Goal: Information Seeking & Learning: Learn about a topic

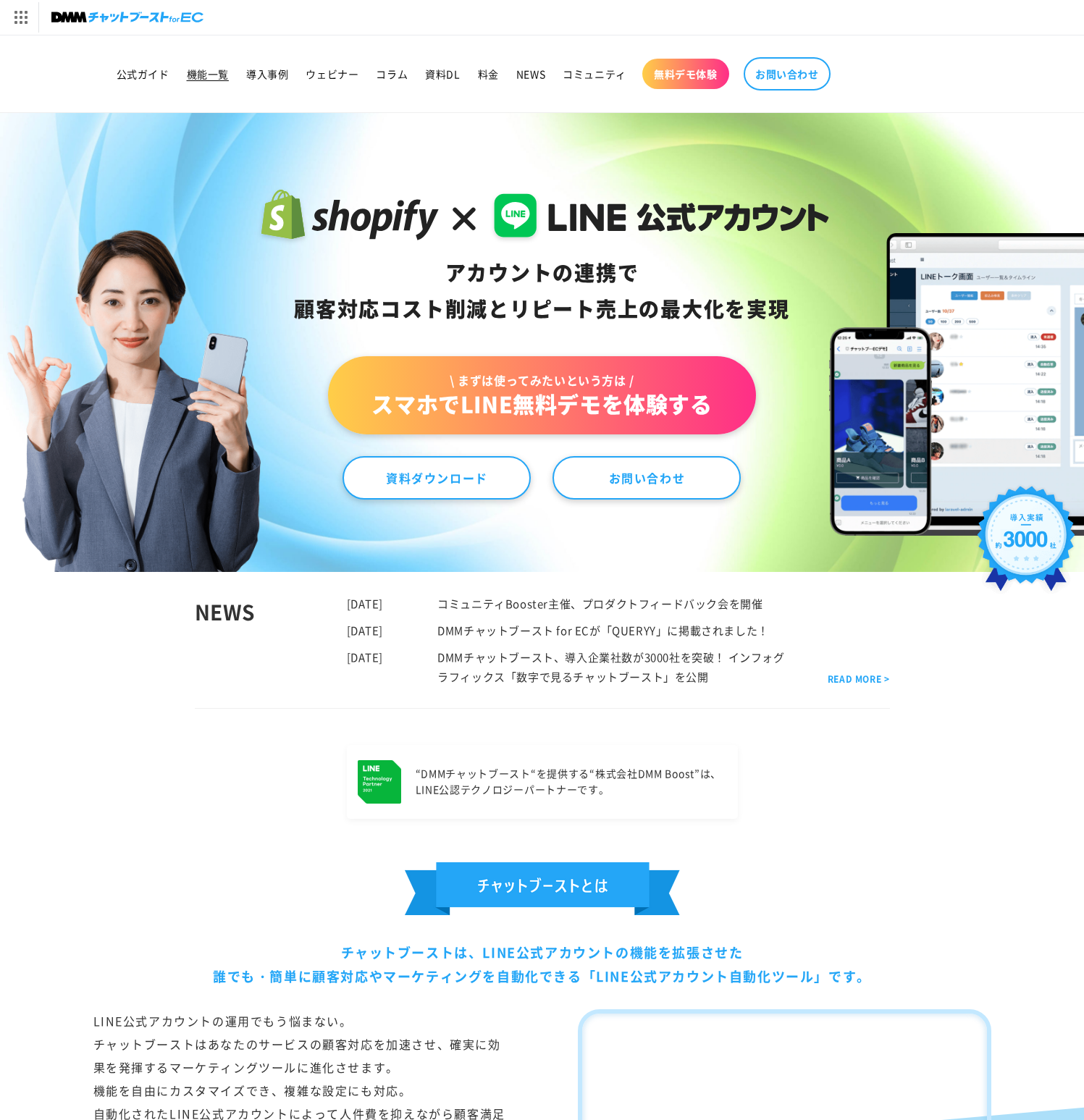
click at [206, 78] on span "機能一覧" at bounding box center [207, 74] width 42 height 13
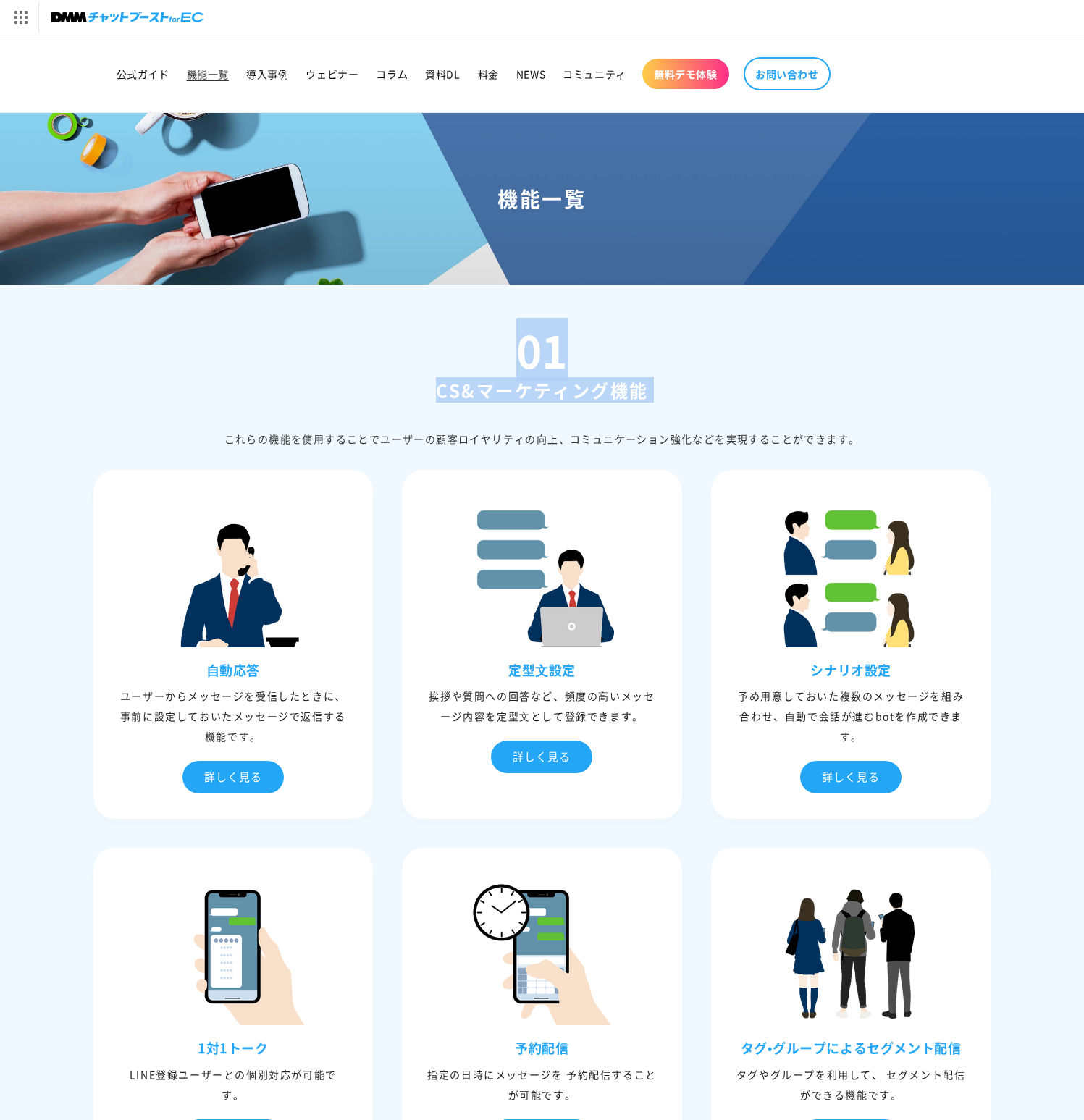
drag, startPoint x: 620, startPoint y: 317, endPoint x: 665, endPoint y: 412, distance: 105.1
click at [665, 412] on div "01 CS&マーケティング機能 これらの機能を使⽤することでユーザーの顧客ロイヤリティの向上、コミュニケーション強化などを実現することができます。" at bounding box center [542, 388] width 898 height 120
drag, startPoint x: 659, startPoint y: 403, endPoint x: 654, endPoint y: 303, distance: 100.1
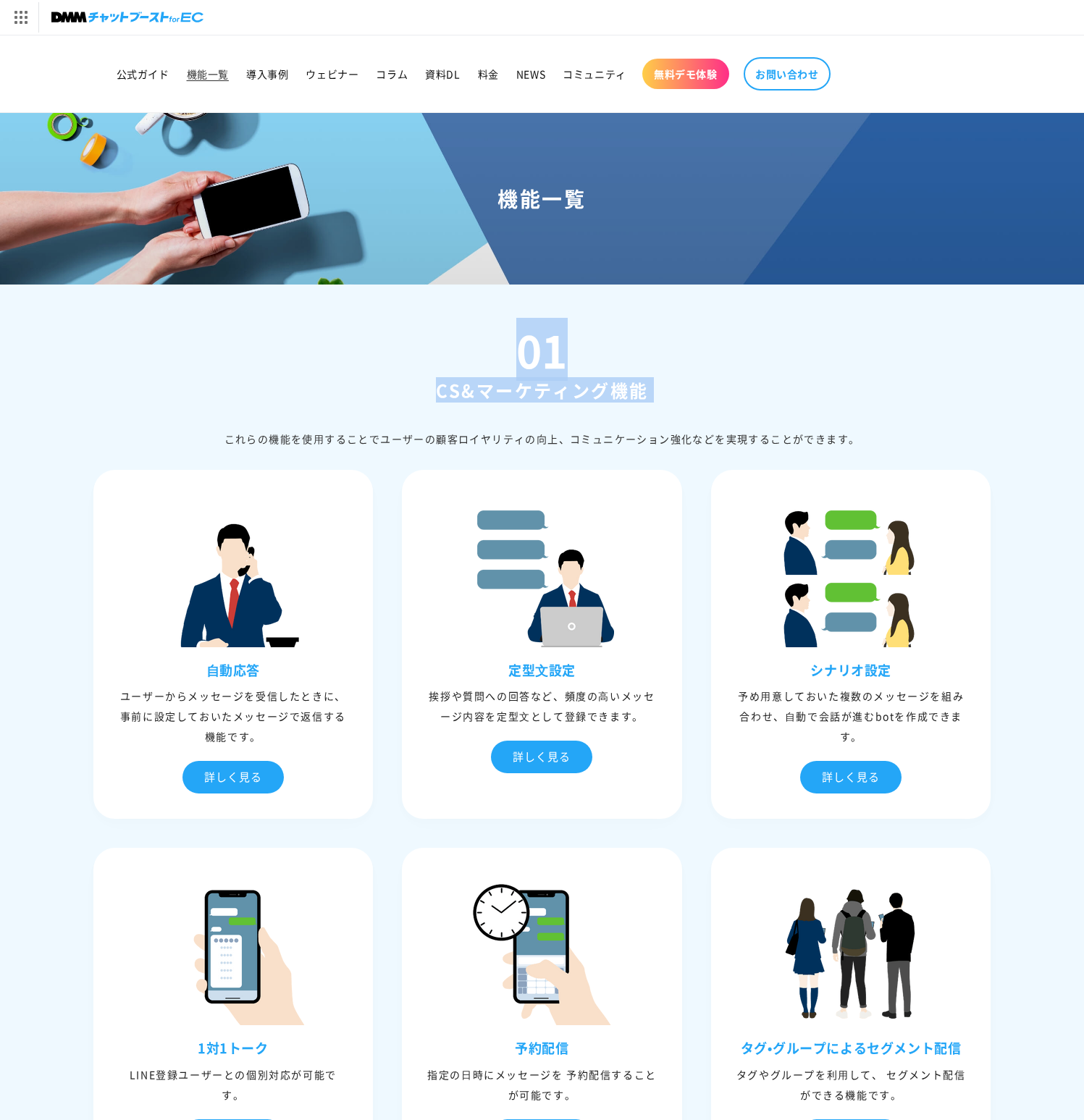
drag, startPoint x: 654, startPoint y: 302, endPoint x: 673, endPoint y: 393, distance: 93.0
click at [673, 393] on h2 "CS&マーケティング機能" at bounding box center [542, 390] width 898 height 22
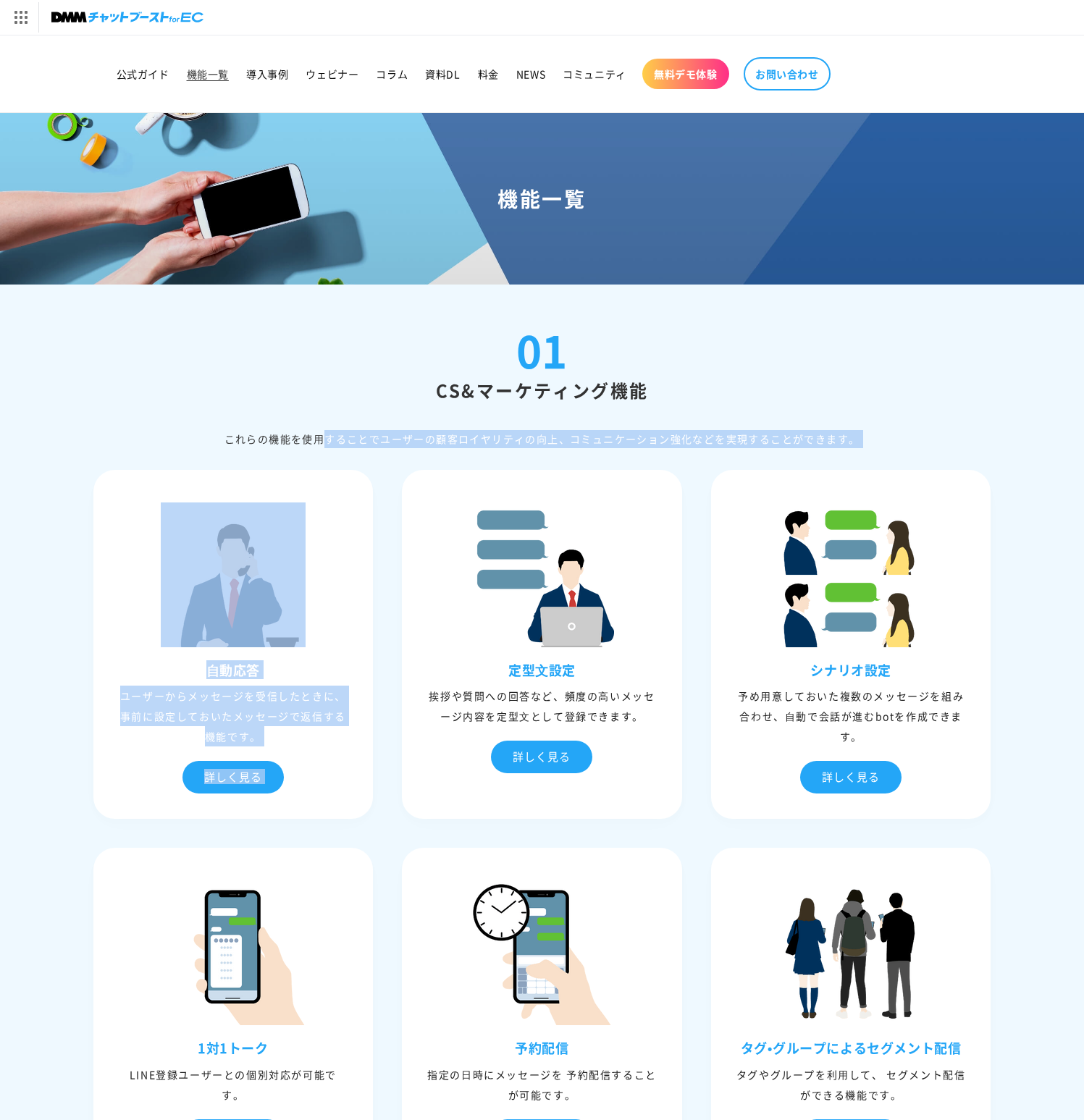
drag, startPoint x: 692, startPoint y: 451, endPoint x: 689, endPoint y: 404, distance: 47.1
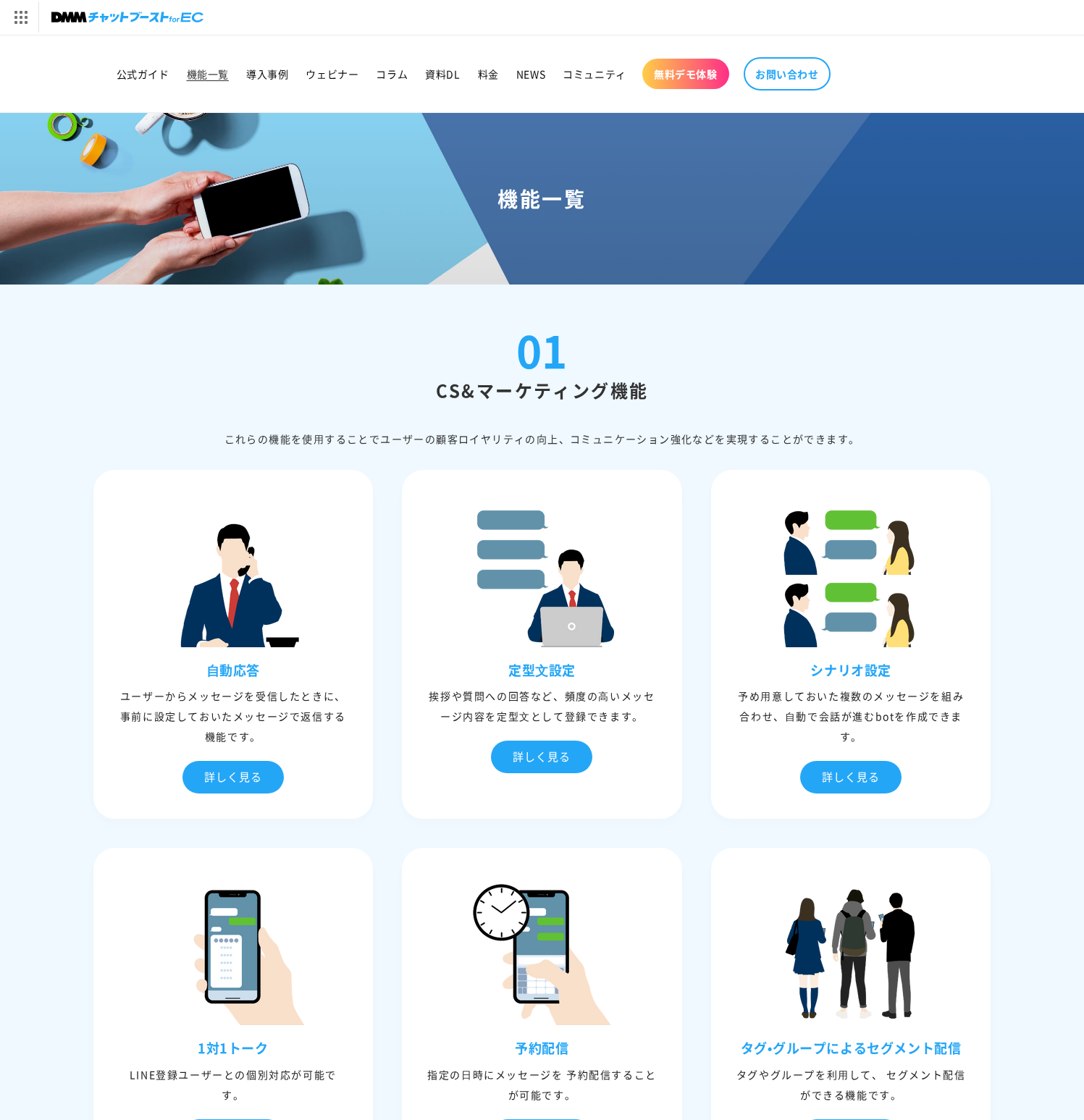
click at [679, 353] on div "01 CS&マーケティング機能 これらの機能を使⽤することでユーザーの顧客ロイヤリティの向上、コミュニケーション強化などを実現することができます。" at bounding box center [542, 388] width 898 height 120
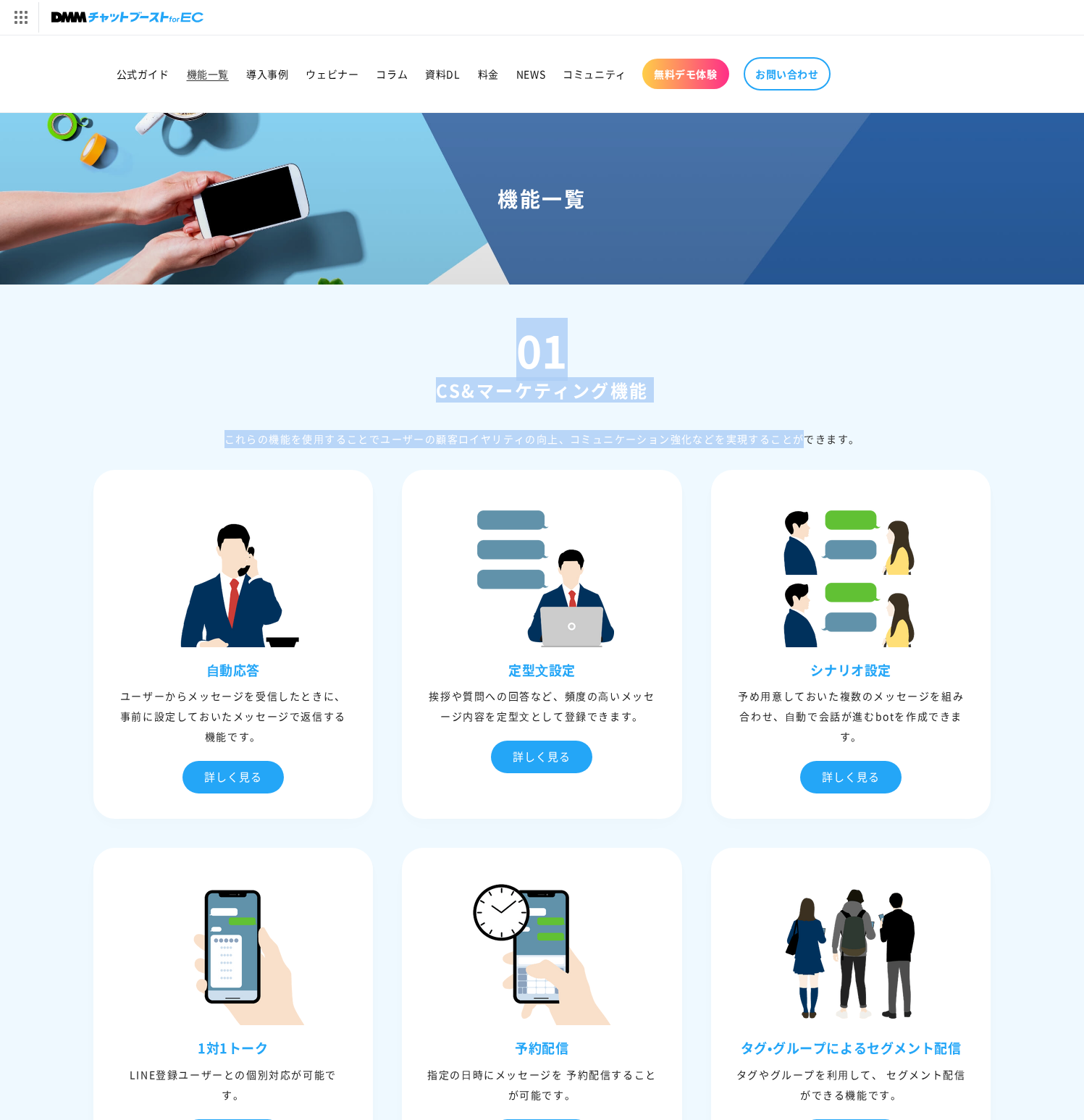
drag, startPoint x: 655, startPoint y: 318, endPoint x: 707, endPoint y: 436, distance: 128.9
click at [708, 436] on div "これらの機能を使⽤することでユーザーの顧客ロイヤリティの向上、コミュニケーション強化などを実現することができます。" at bounding box center [542, 439] width 898 height 18
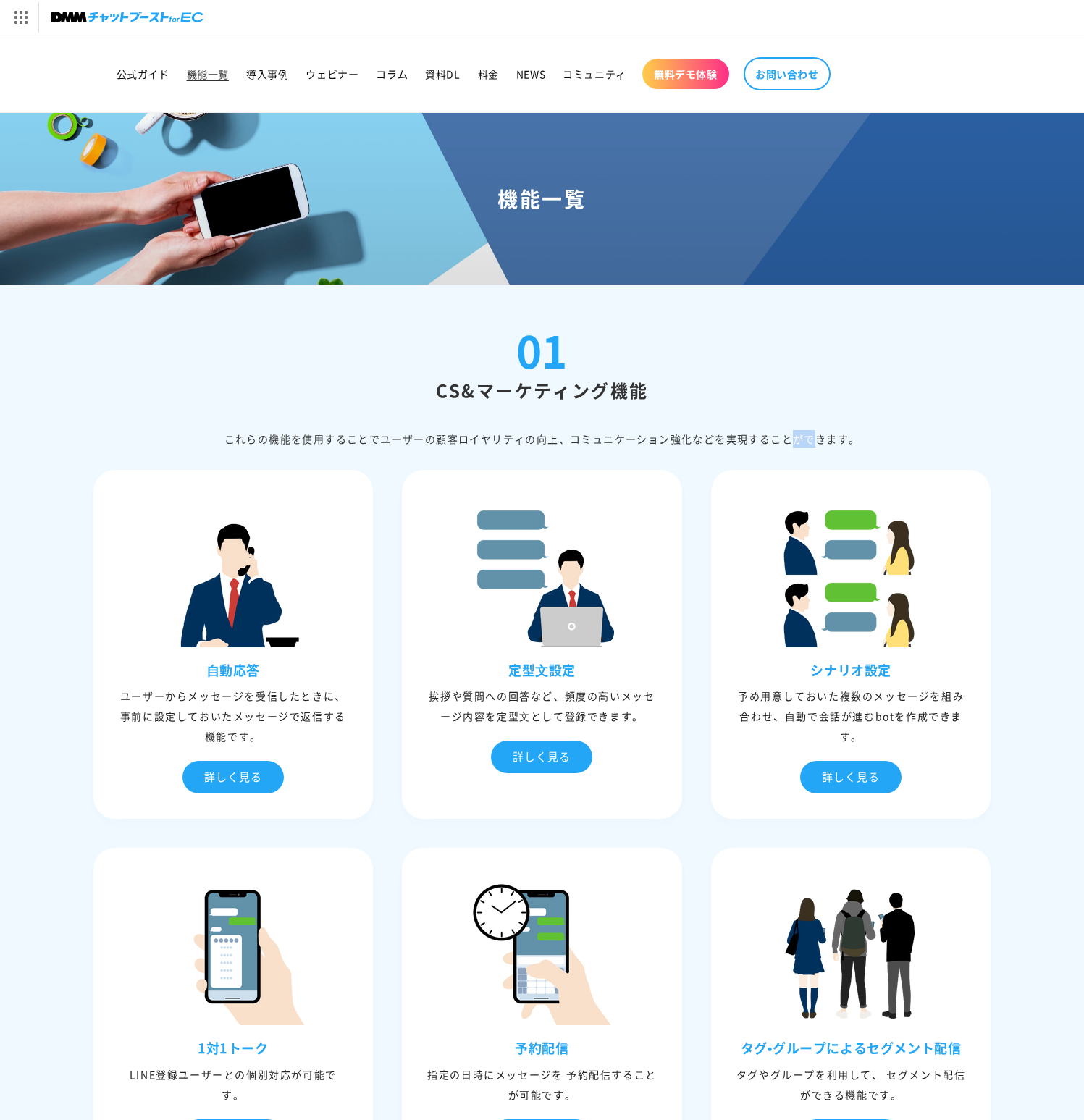
click at [708, 436] on div "これらの機能を使⽤することでユーザーの顧客ロイヤリティの向上、コミュニケーション強化などを実現することができます。" at bounding box center [542, 439] width 898 height 18
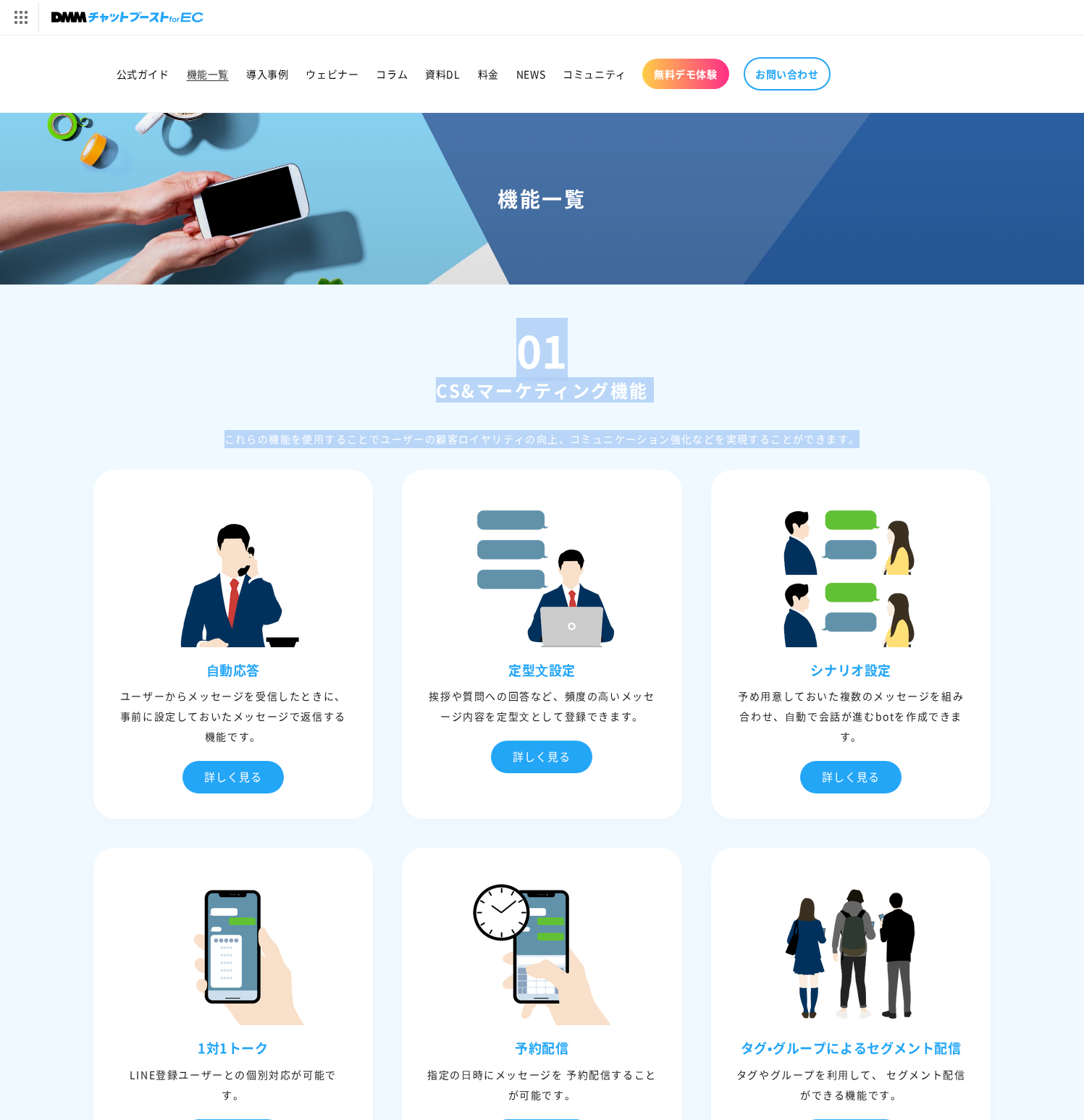
drag, startPoint x: 708, startPoint y: 436, endPoint x: 637, endPoint y: 329, distance: 128.4
click at [637, 329] on div "01 CS&マーケティング機能 これらの機能を使⽤することでユーザーの顧客ロイヤリティの向上、コミュニケーション強化などを実現することができます。" at bounding box center [542, 388] width 898 height 120
click at [636, 328] on div "01 CS&マーケティング機能 これらの機能を使⽤することでユーザーの顧客ロイヤリティの向上、コミュニケーション強化などを実現することができます。" at bounding box center [542, 388] width 898 height 120
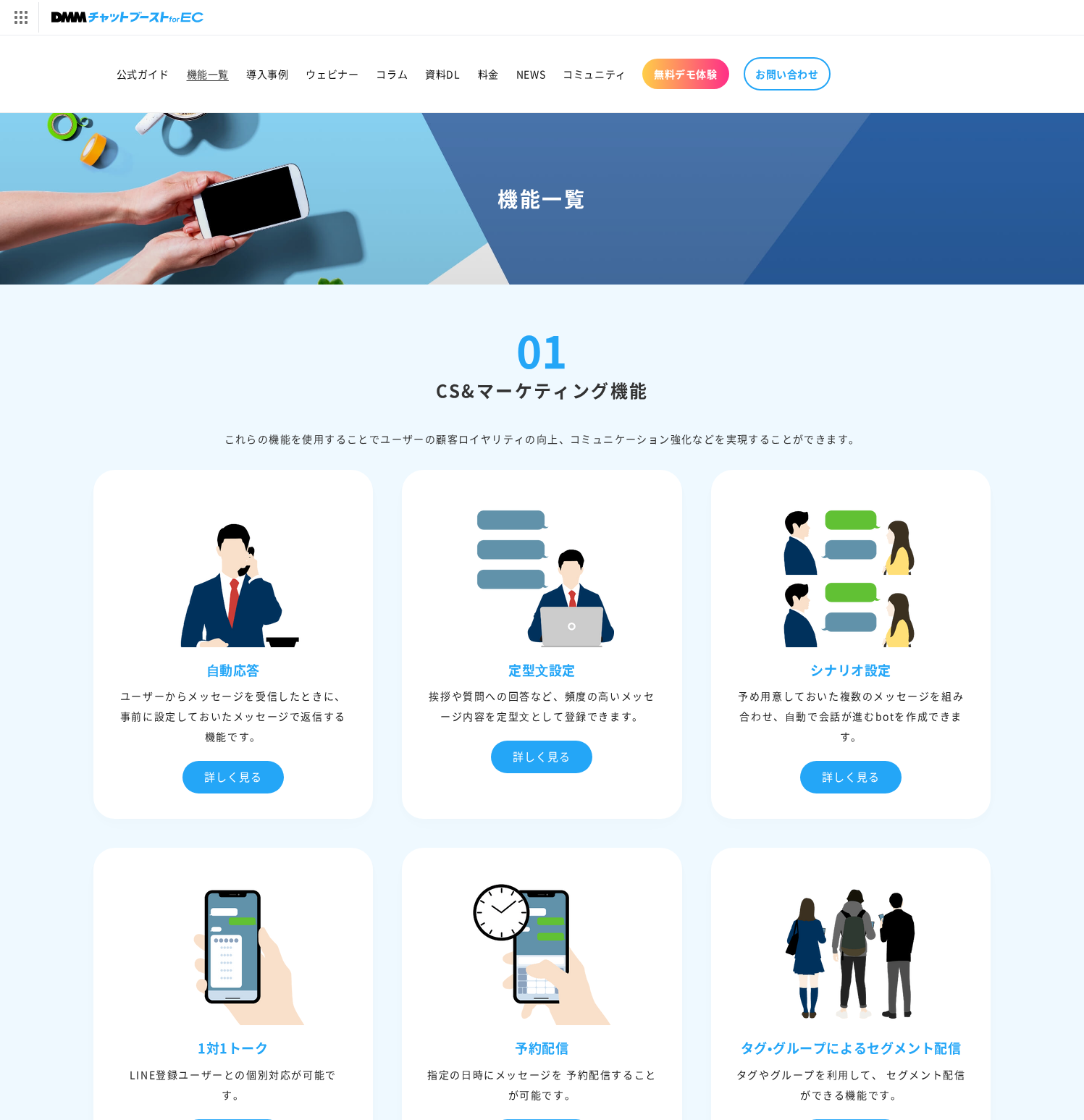
click at [636, 328] on div "01 CS&マーケティング機能 これらの機能を使⽤することでユーザーの顧客ロイヤリティの向上、コミュニケーション強化などを実現することができます。" at bounding box center [542, 388] width 898 height 120
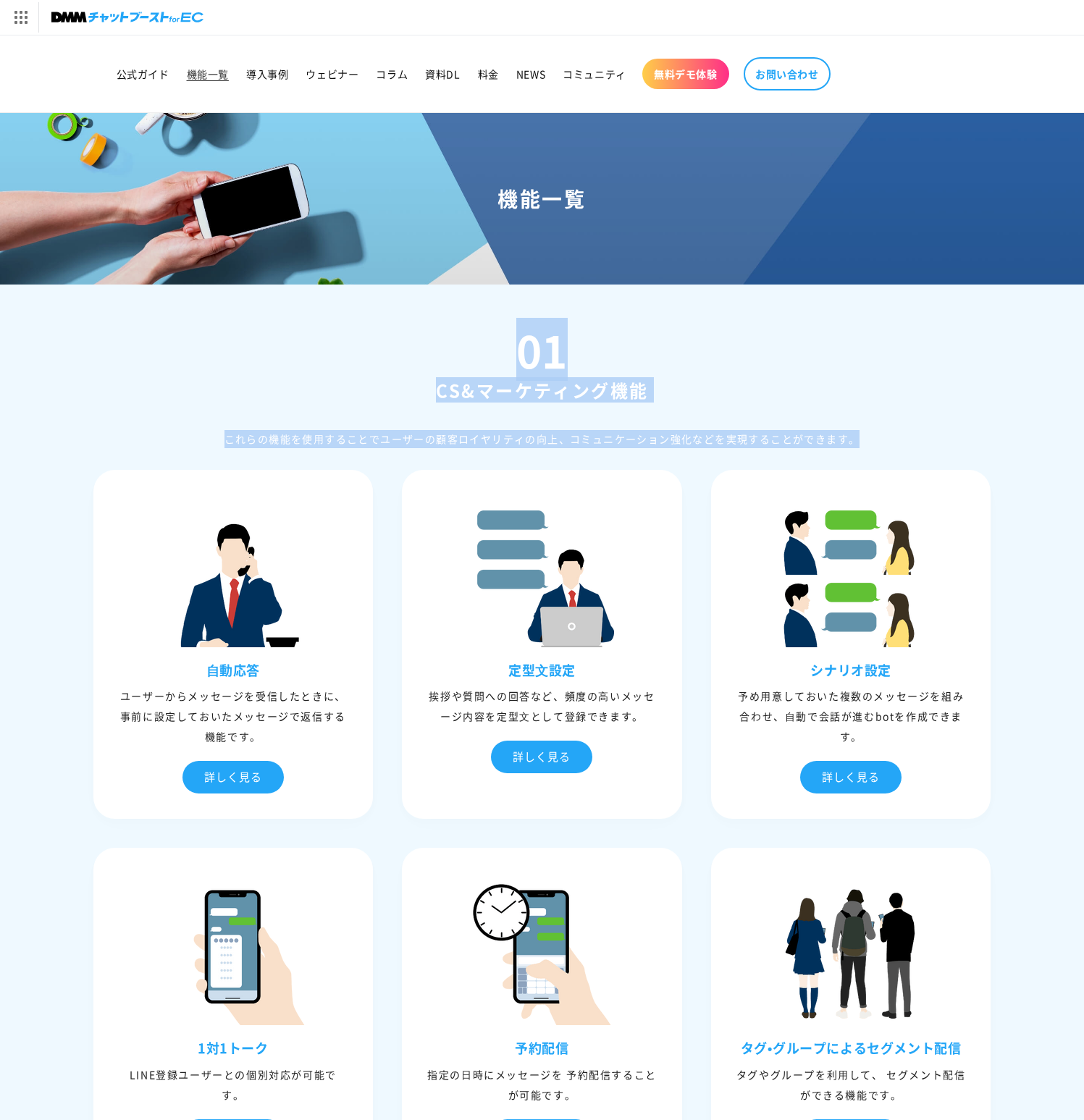
drag, startPoint x: 636, startPoint y: 328, endPoint x: 696, endPoint y: 435, distance: 122.7
click at [696, 435] on div "01 CS&マーケティング機能 これらの機能を使⽤することでユーザーの顧客ロイヤリティの向上、コミュニケーション強化などを実現することができます。" at bounding box center [542, 388] width 898 height 120
click at [696, 435] on div "これらの機能を使⽤することでユーザーの顧客ロイヤリティの向上、コミュニケーション強化などを実現することができます。" at bounding box center [542, 439] width 898 height 18
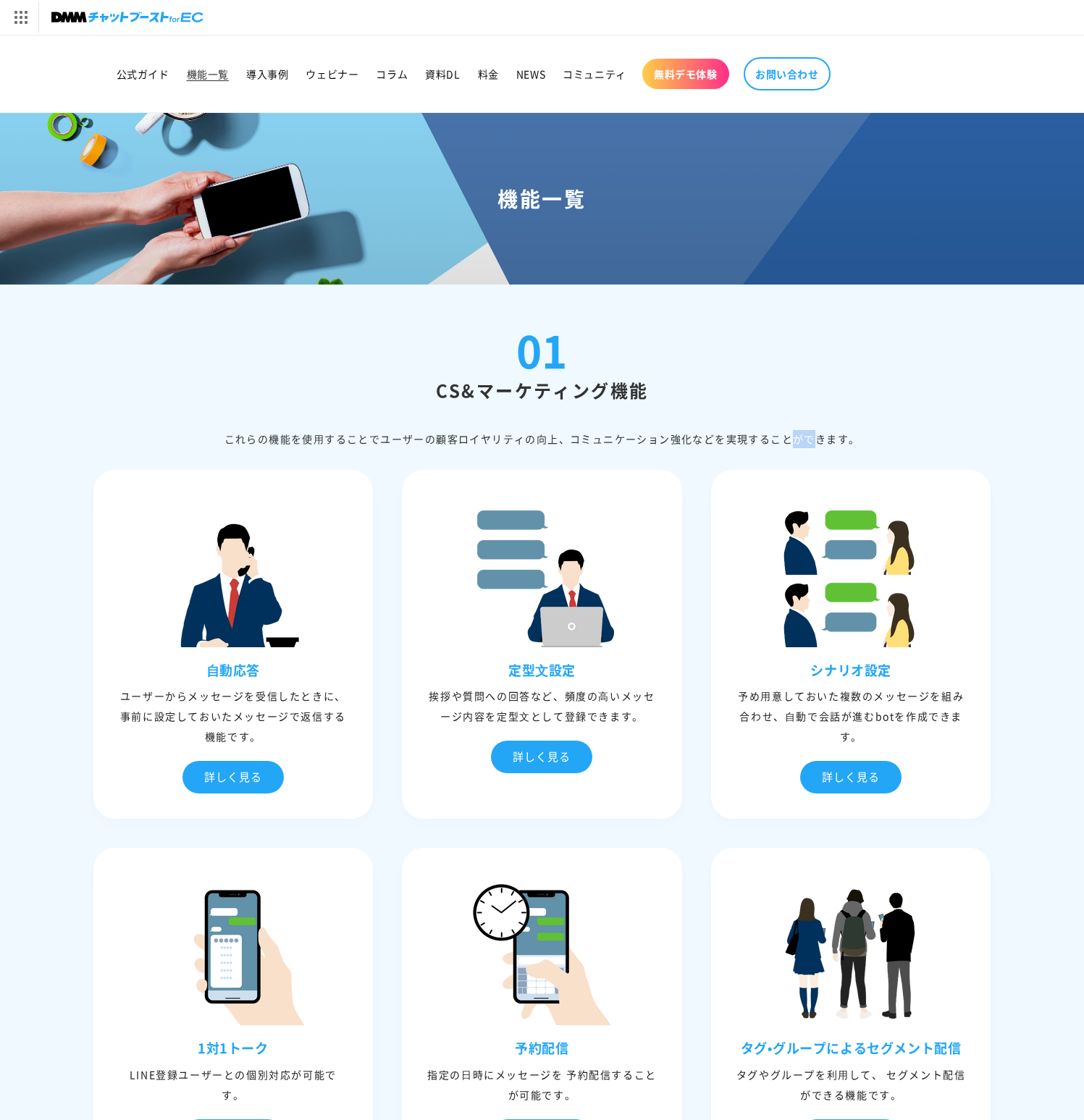
click at [696, 435] on div "これらの機能を使⽤することでユーザーの顧客ロイヤリティの向上、コミュニケーション強化などを実現することができます。" at bounding box center [542, 439] width 898 height 18
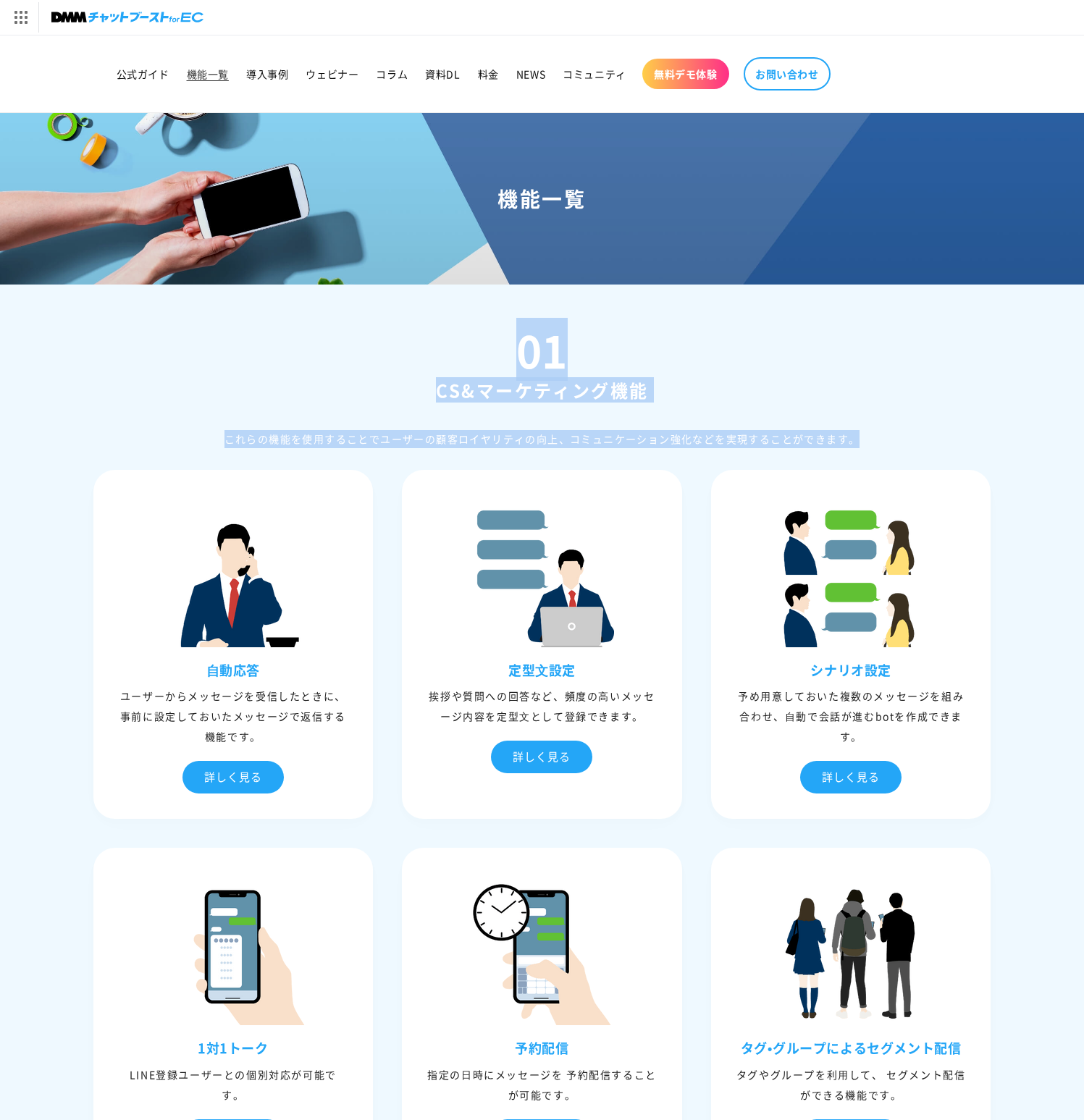
drag, startPoint x: 696, startPoint y: 435, endPoint x: 659, endPoint y: 346, distance: 96.4
click at [661, 351] on div "01 CS&マーケティング機能 これらの機能を使⽤することでユーザーの顧客ロイヤリティの向上、コミュニケーション強化などを実現することができます。" at bounding box center [542, 388] width 898 height 120
click at [658, 344] on div "01 CS&マーケティング機能 これらの機能を使⽤することでユーザーの顧客ロイヤリティの向上、コミュニケーション強化などを実現することができます。" at bounding box center [542, 388] width 898 height 120
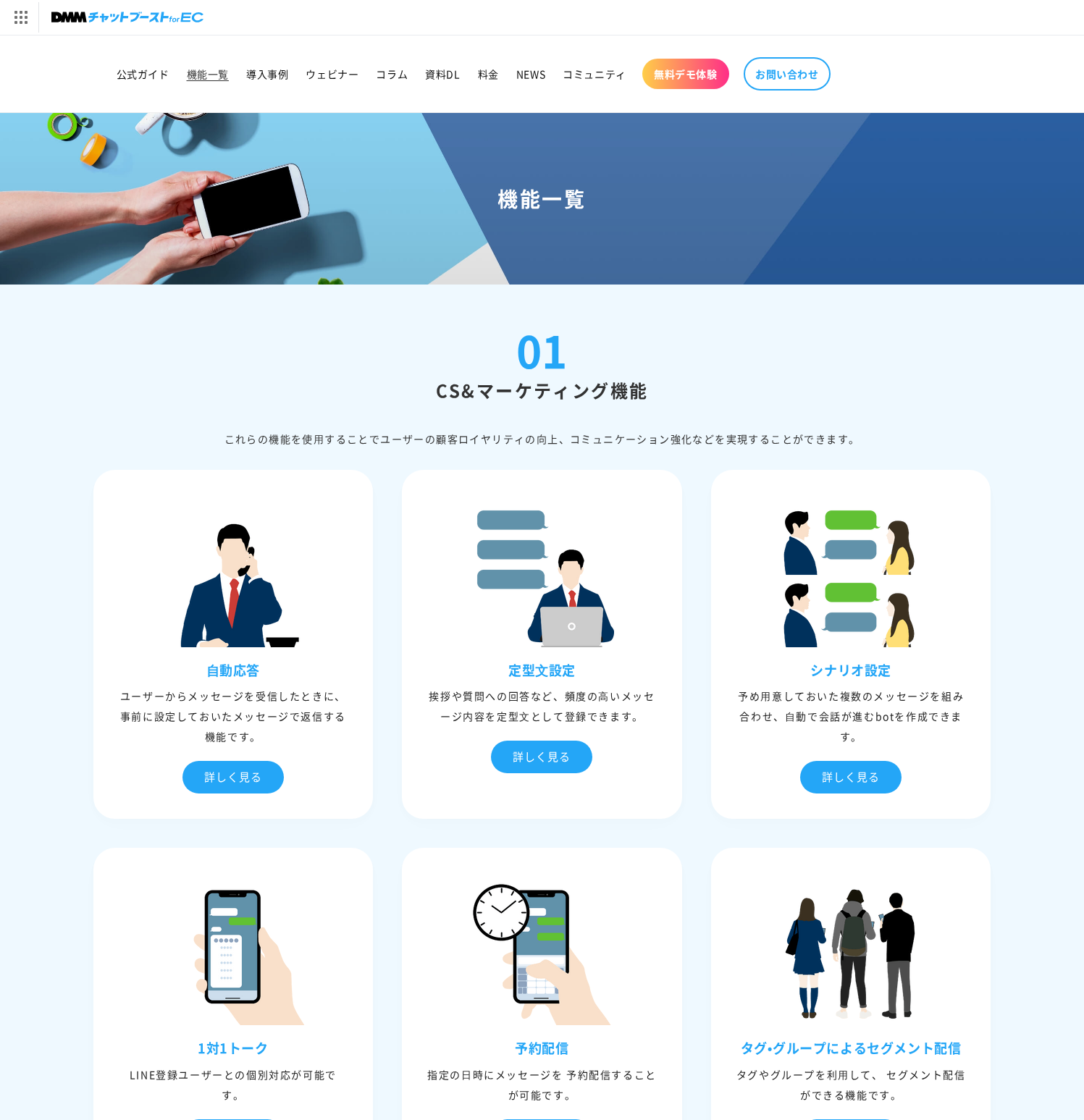
click at [658, 344] on div "01 CS&マーケティング機能 これらの機能を使⽤することでユーザーの顧客ロイヤリティの向上、コミュニケーション強化などを実現することができます。" at bounding box center [542, 388] width 898 height 120
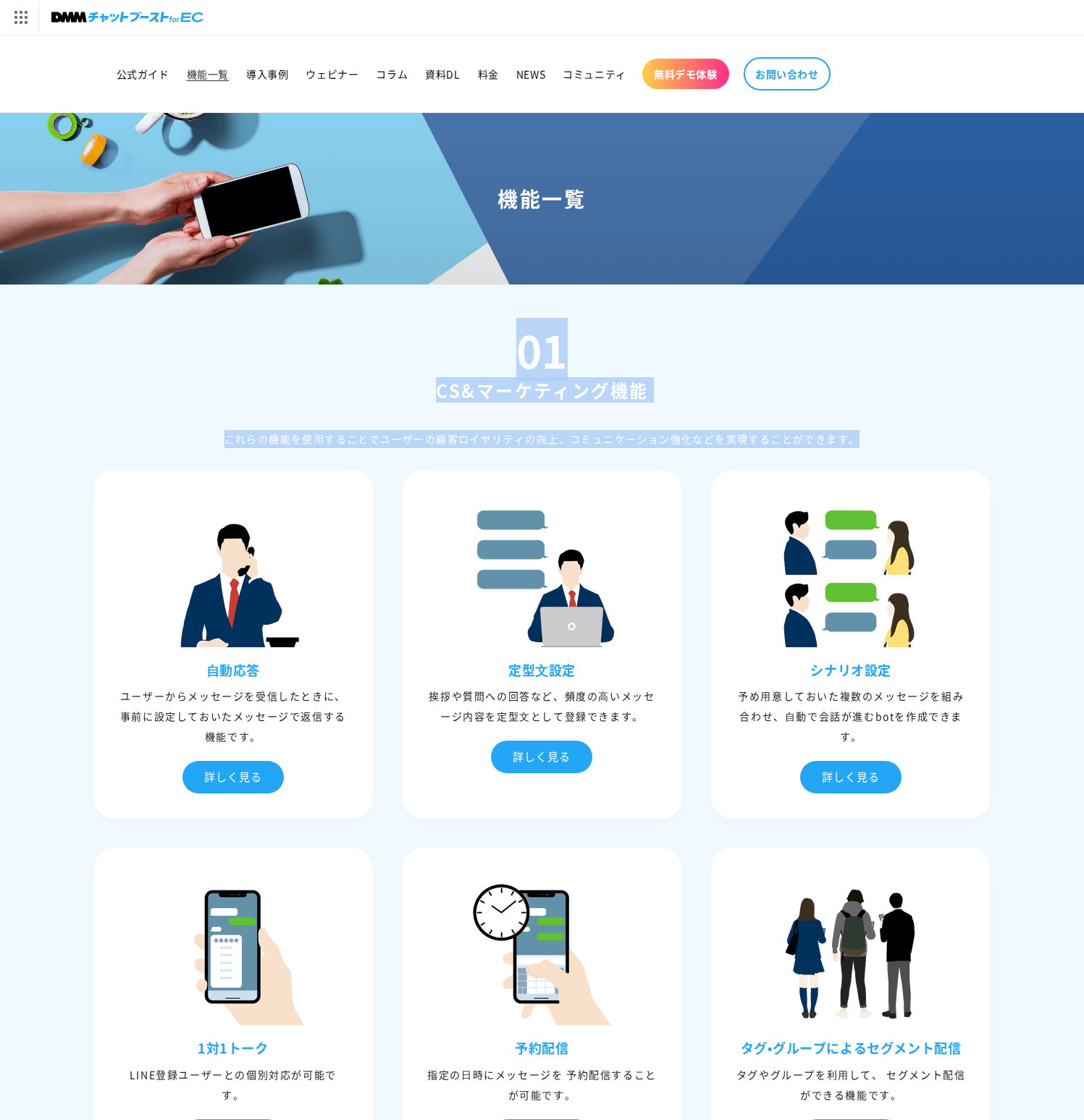
drag, startPoint x: 658, startPoint y: 344, endPoint x: 677, endPoint y: 432, distance: 90.0
click at [677, 432] on div "01 CS&マーケティング機能 これらの機能を使⽤することでユーザーの顧客ロイヤリティの向上、コミュニケーション強化などを実現することができます。" at bounding box center [542, 388] width 898 height 120
click at [677, 432] on div "これらの機能を使⽤することでユーザーの顧客ロイヤリティの向上、コミュニケーション強化などを実現することができます。" at bounding box center [542, 439] width 898 height 18
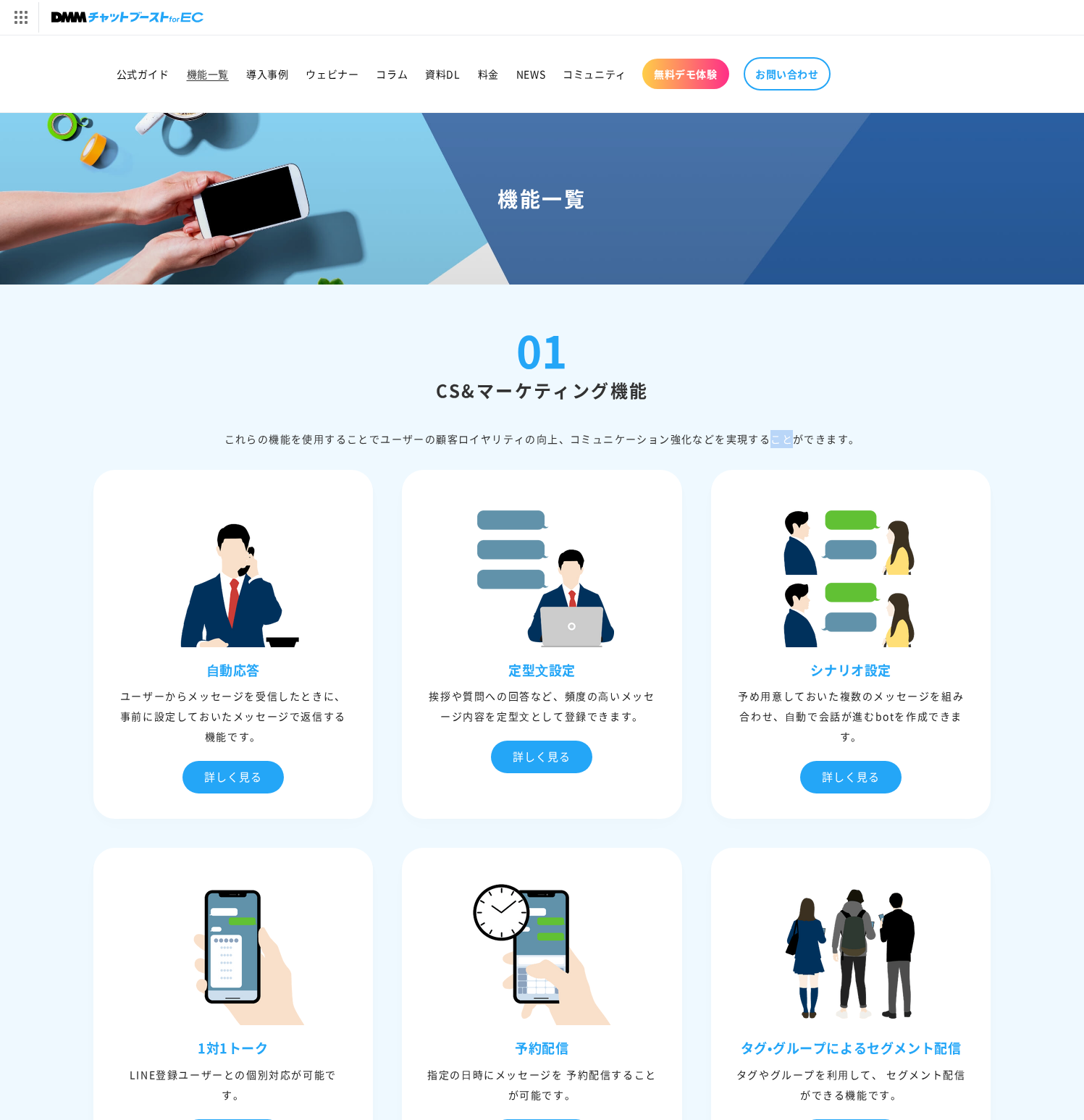
click at [677, 432] on div "これらの機能を使⽤することでユーザーの顧客ロイヤリティの向上、コミュニケーション強化などを実現することができます。" at bounding box center [542, 439] width 898 height 18
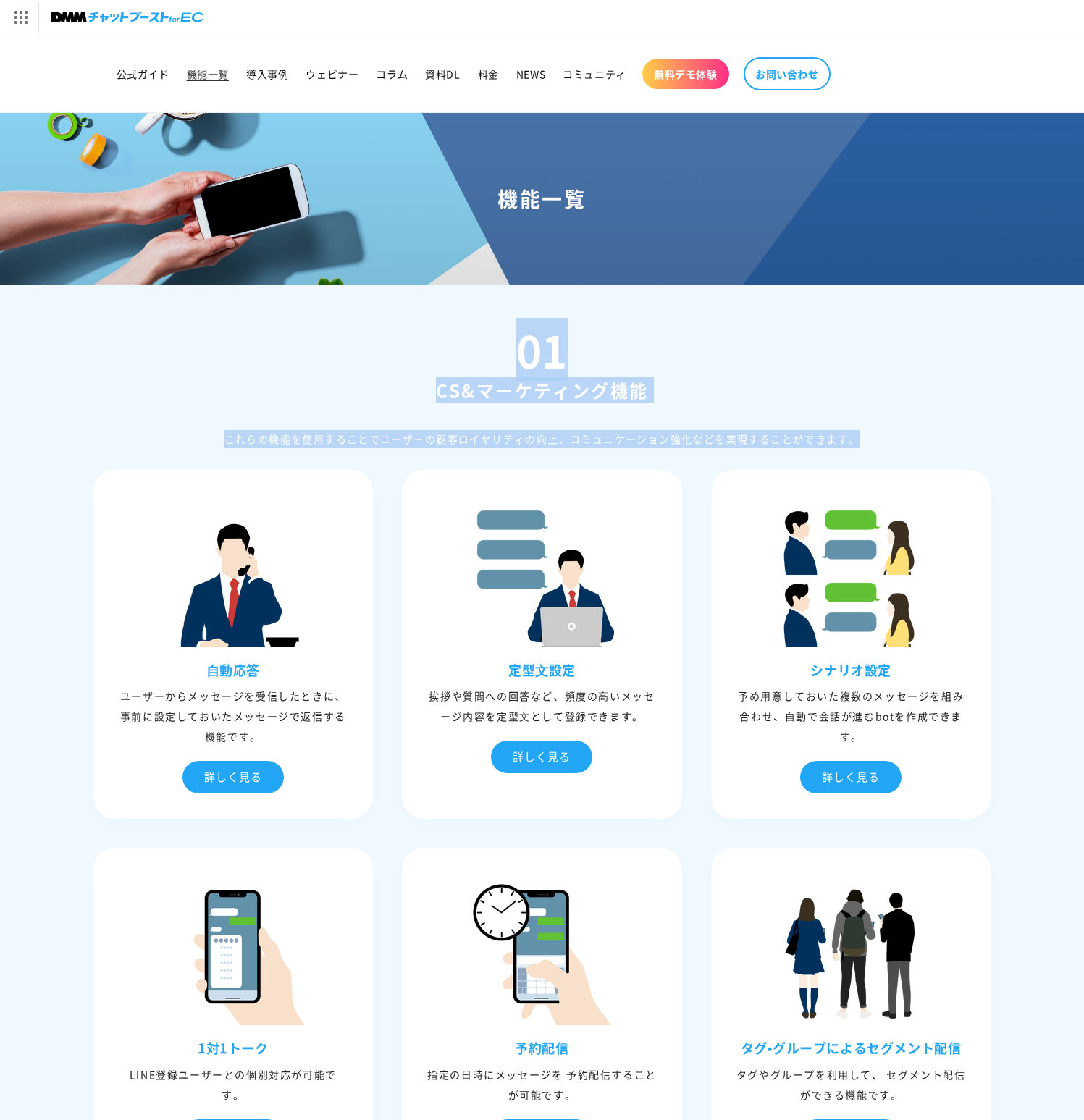
drag, startPoint x: 677, startPoint y: 432, endPoint x: 673, endPoint y: 350, distance: 82.1
click at [674, 359] on div "01 CS&マーケティング機能 これらの機能を使⽤することでユーザーの顧客ロイヤリティの向上、コミュニケーション強化などを実現することができます。" at bounding box center [542, 388] width 898 height 120
click at [673, 346] on div "01 CS&マーケティング機能 これらの機能を使⽤することでユーザーの顧客ロイヤリティの向上、コミュニケーション強化などを実現することができます。" at bounding box center [542, 388] width 898 height 120
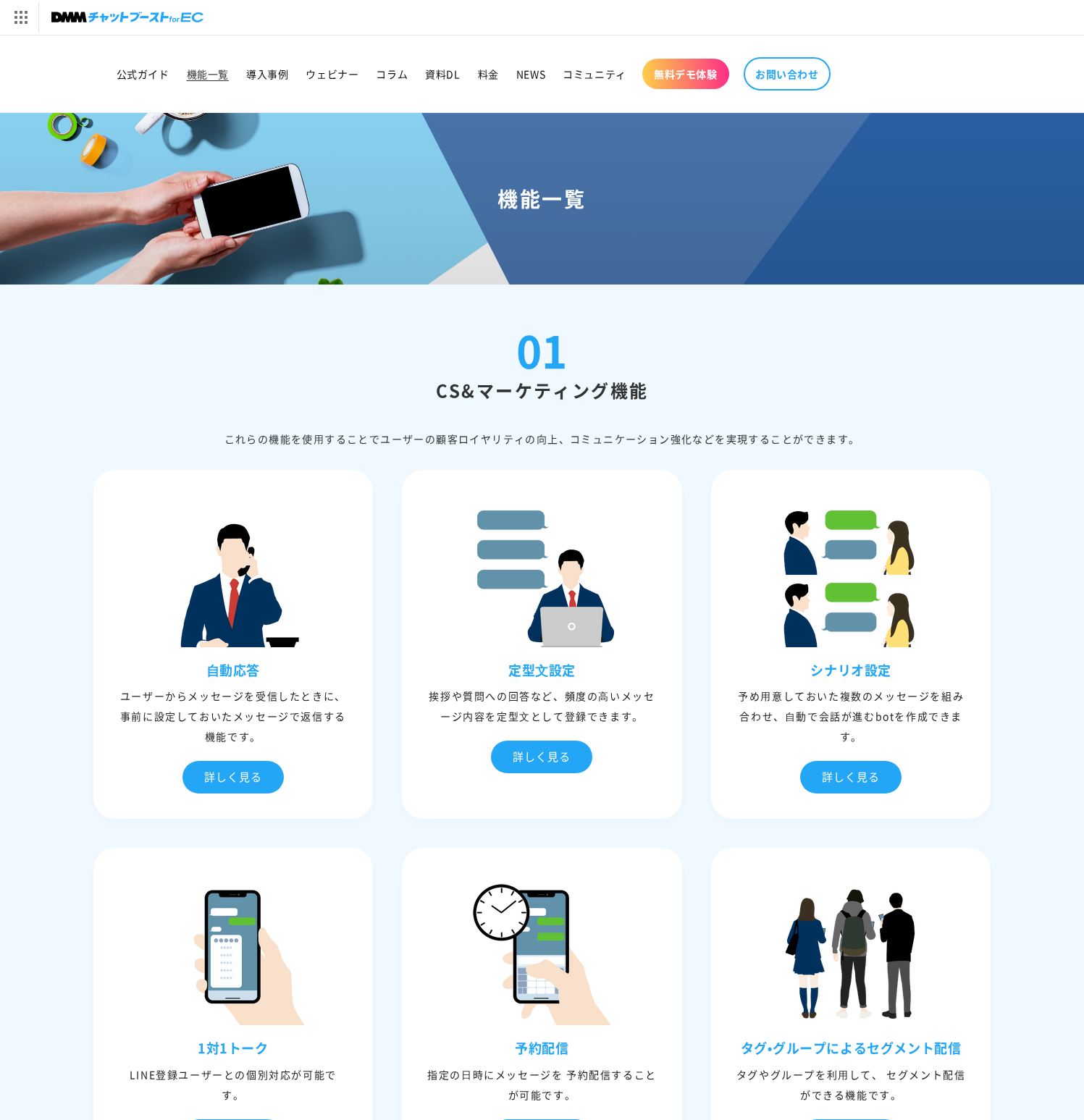
click at [673, 346] on div "01 CS&マーケティング機能 これらの機能を使⽤することでユーザーの顧客ロイヤリティの向上、コミュニケーション強化などを実現することができます。" at bounding box center [542, 388] width 898 height 120
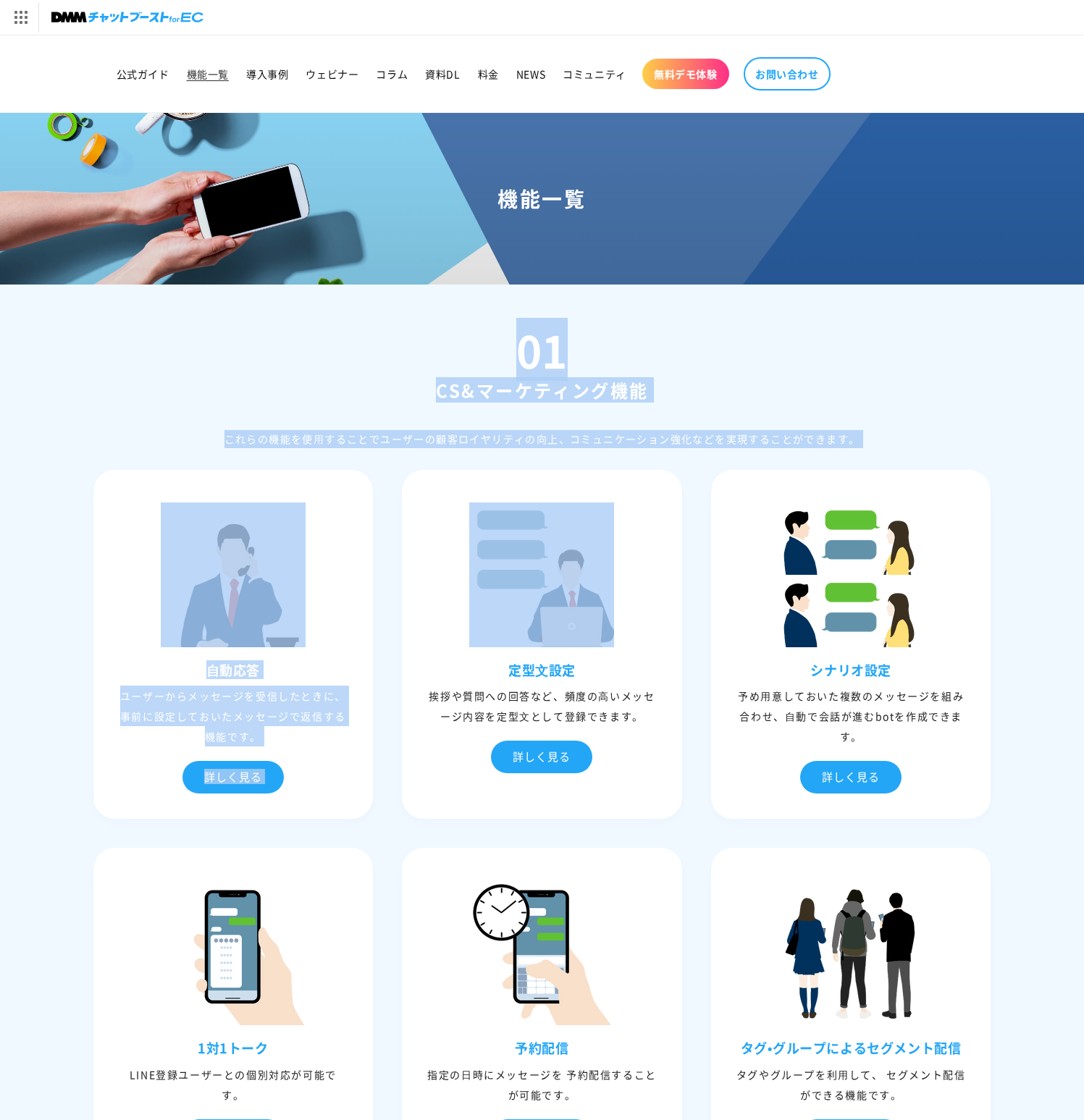
drag, startPoint x: 673, startPoint y: 346, endPoint x: 685, endPoint y: 457, distance: 111.6
click at [688, 444] on div "これらの機能を使⽤することでユーザーの顧客ロイヤリティの向上、コミュニケーション強化などを実現することができます。" at bounding box center [542, 439] width 898 height 18
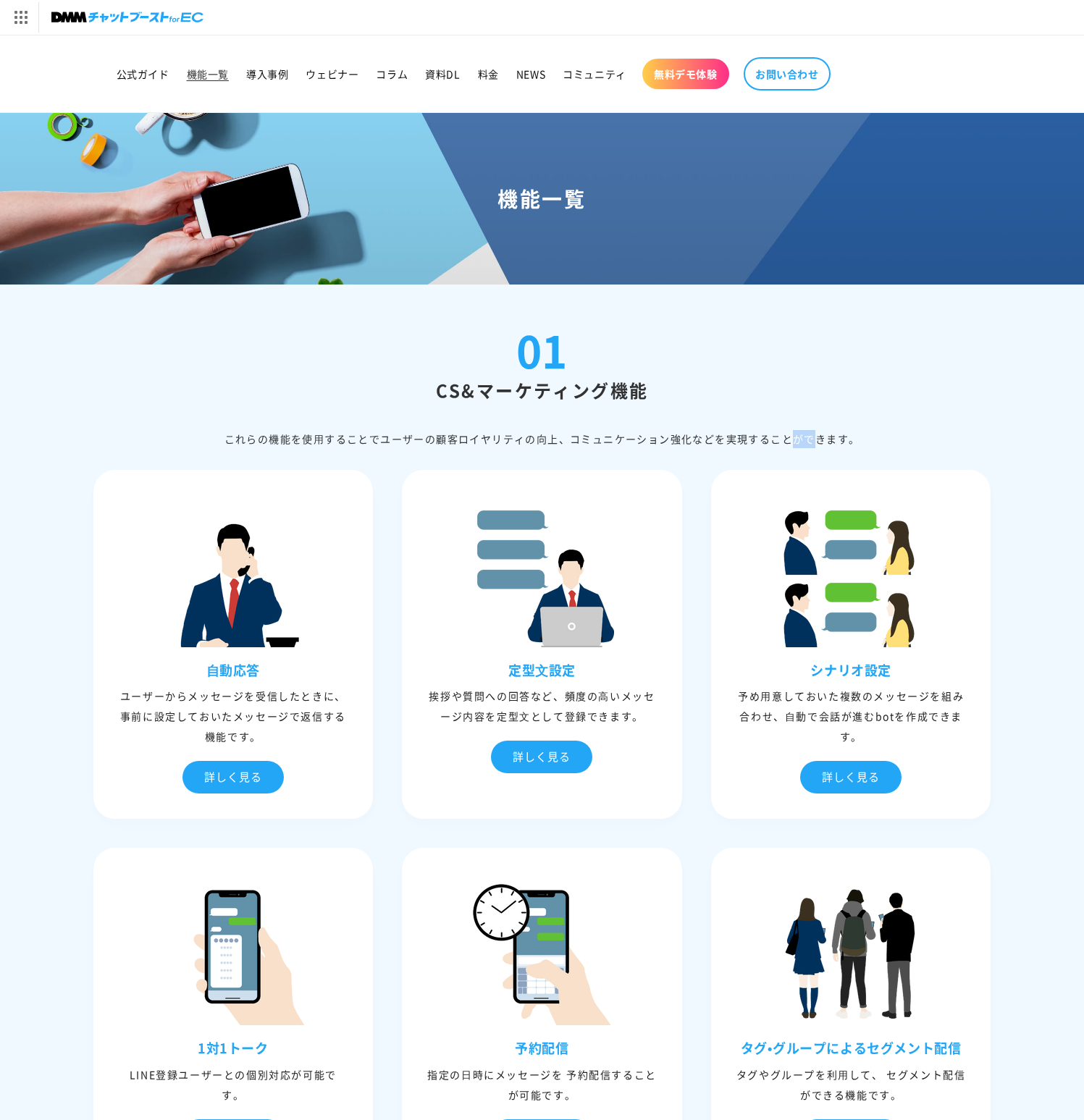
click at [688, 444] on div "これらの機能を使⽤することでユーザーの顧客ロイヤリティの向上、コミュニケーション強化などを実現することができます。" at bounding box center [542, 439] width 898 height 18
drag, startPoint x: 688, startPoint y: 444, endPoint x: 688, endPoint y: 340, distance: 104.0
click at [688, 355] on div "01 CS&マーケティング機能 これらの機能を使⽤することでユーザーの顧客ロイヤリティの向上、コミュニケーション強化などを実現することができます。" at bounding box center [542, 388] width 898 height 120
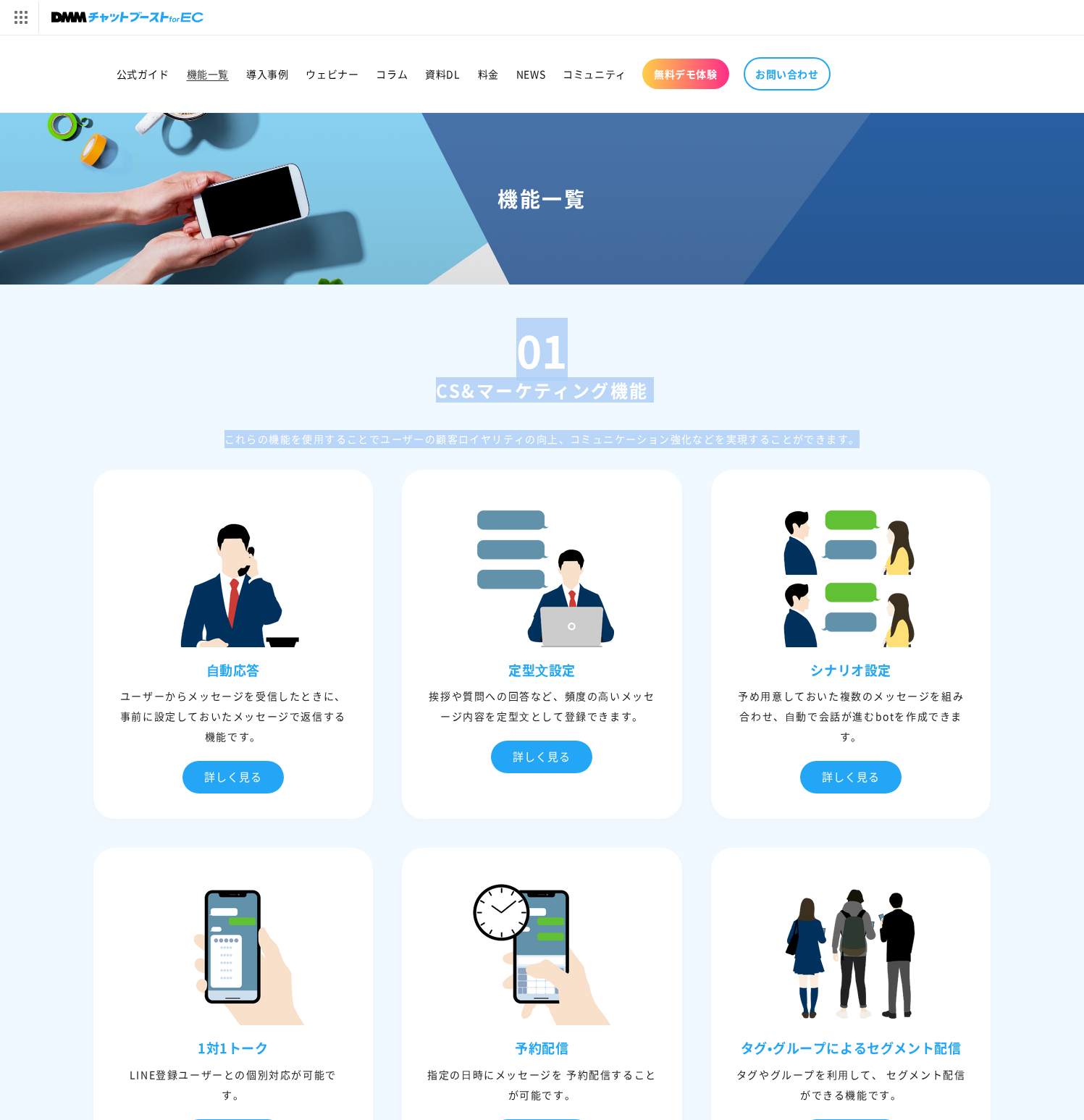
click at [688, 338] on div "01 CS&マーケティング機能 これらの機能を使⽤することでユーザーの顧客ロイヤリティの向上、コミュニケーション強化などを実現することができます。" at bounding box center [542, 388] width 898 height 120
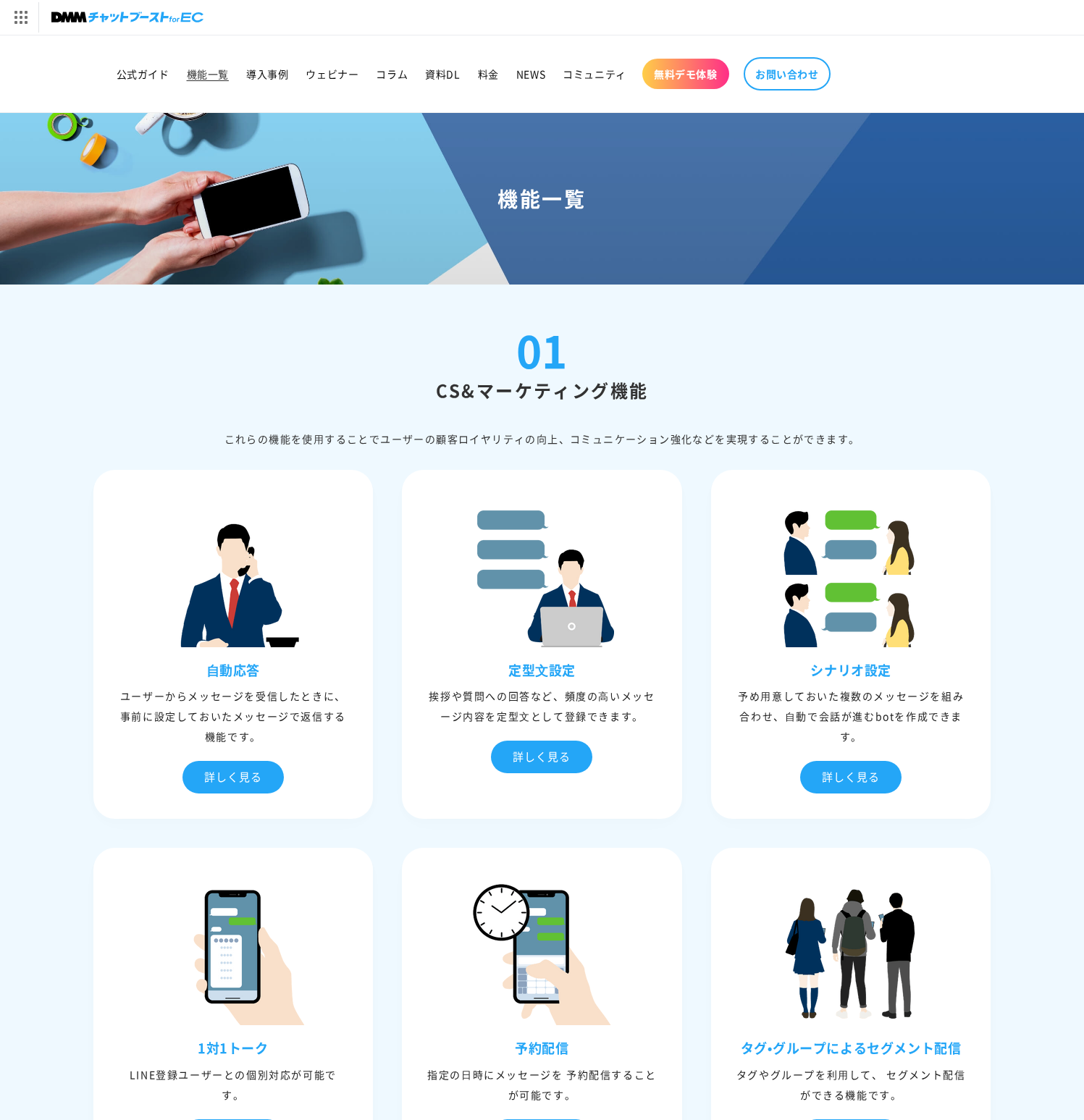
click at [688, 338] on div "01 CS&マーケティング機能 これらの機能を使⽤することでユーザーの顧客ロイヤリティの向上、コミュニケーション強化などを実現することができます。" at bounding box center [542, 388] width 898 height 120
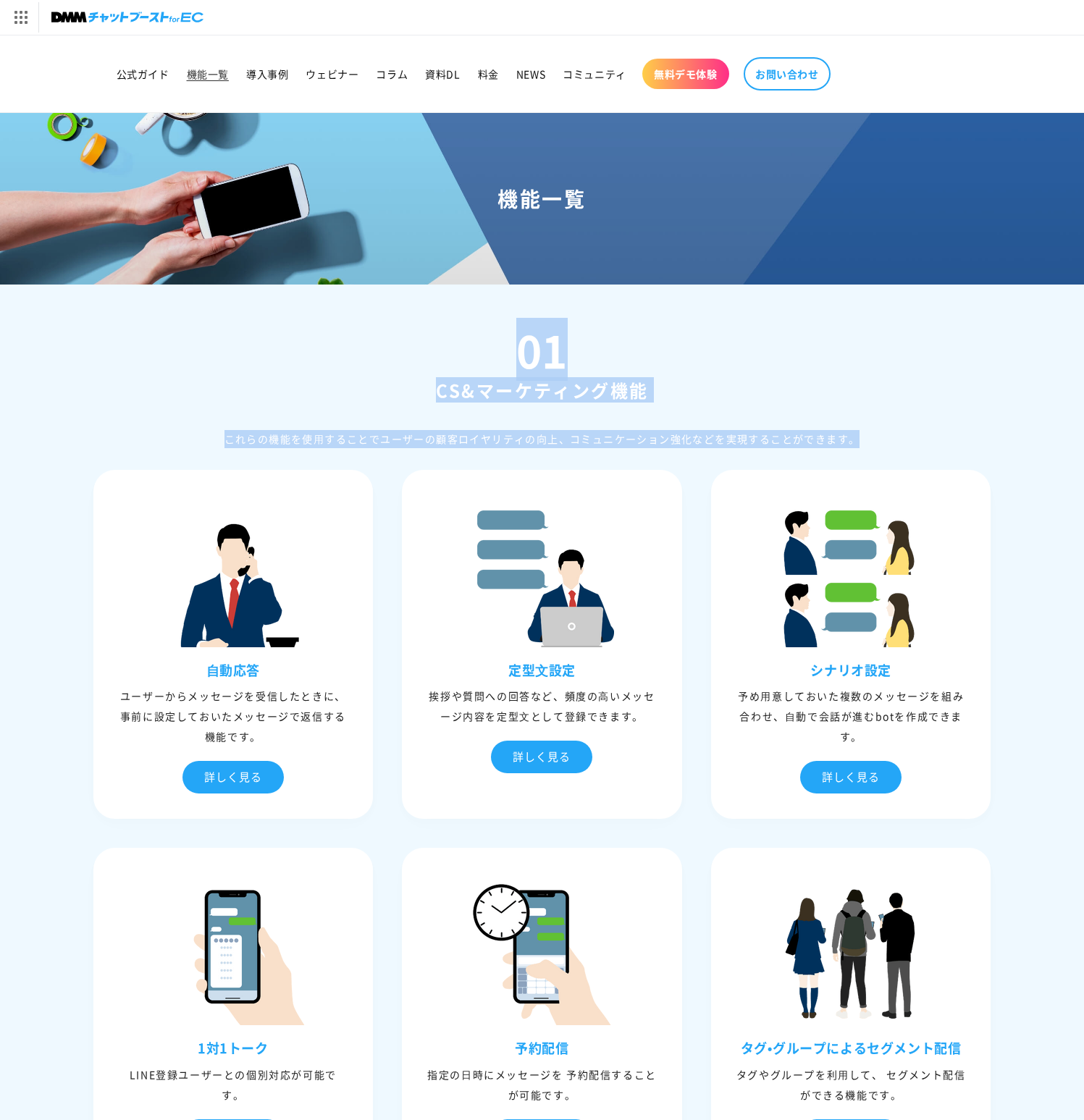
drag, startPoint x: 688, startPoint y: 338, endPoint x: 699, endPoint y: 428, distance: 90.7
click at [699, 428] on div "01 CS&マーケティング機能 これらの機能を使⽤することでユーザーの顧客ロイヤリティの向上、コミュニケーション強化などを実現することができます。" at bounding box center [542, 388] width 898 height 120
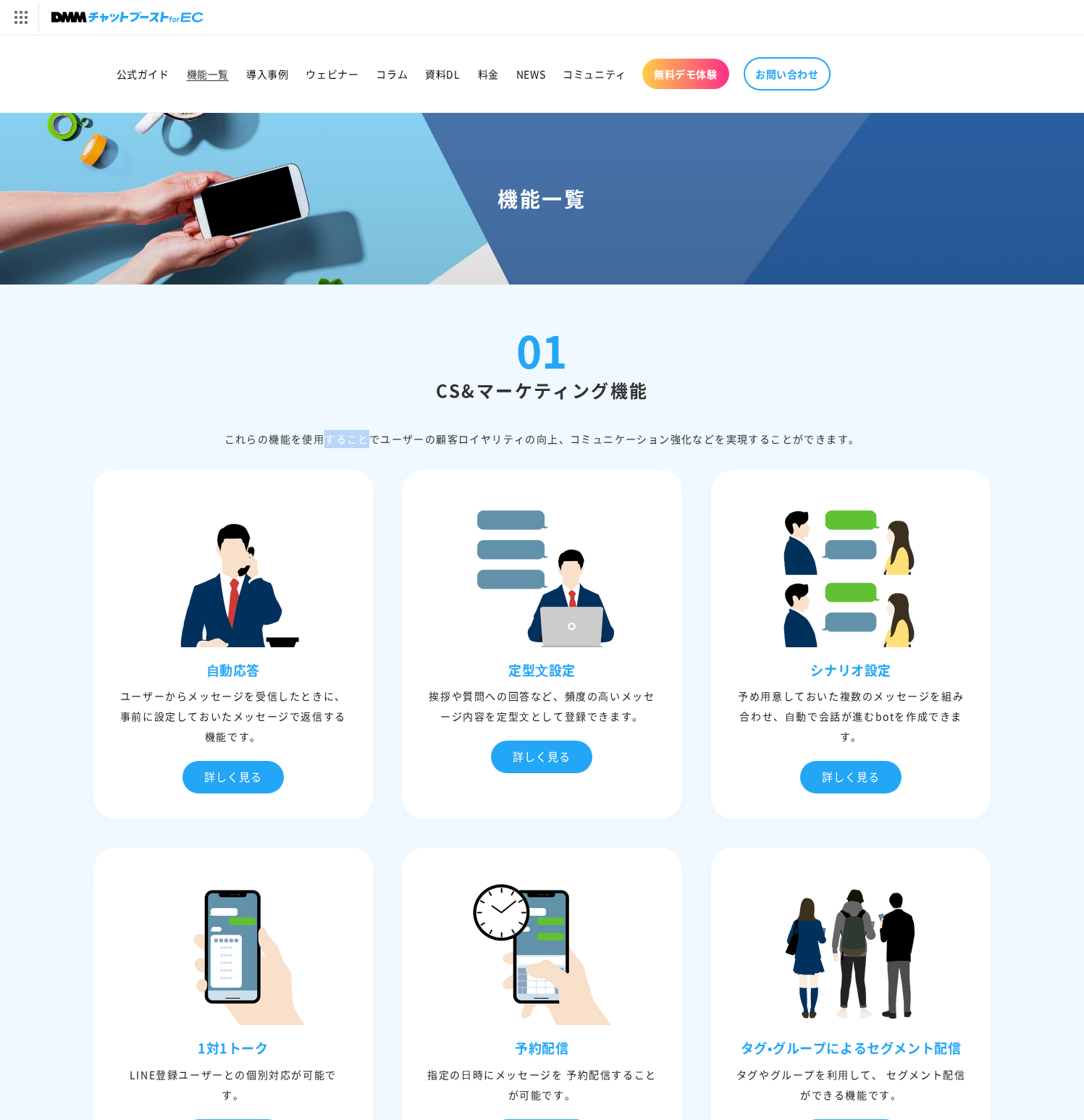
click at [699, 428] on div "01 CS&マーケティング機能 これらの機能を使⽤することでユーザーの顧客ロイヤリティの向上、コミュニケーション強化などを実現することができます。" at bounding box center [542, 388] width 898 height 120
drag, startPoint x: 699, startPoint y: 428, endPoint x: 687, endPoint y: 351, distance: 77.9
click at [688, 363] on div "01 CS&マーケティング機能 これらの機能を使⽤することでユーザーの顧客ロイヤリティの向上、コミュニケーション強化などを実現することができます。" at bounding box center [542, 388] width 898 height 120
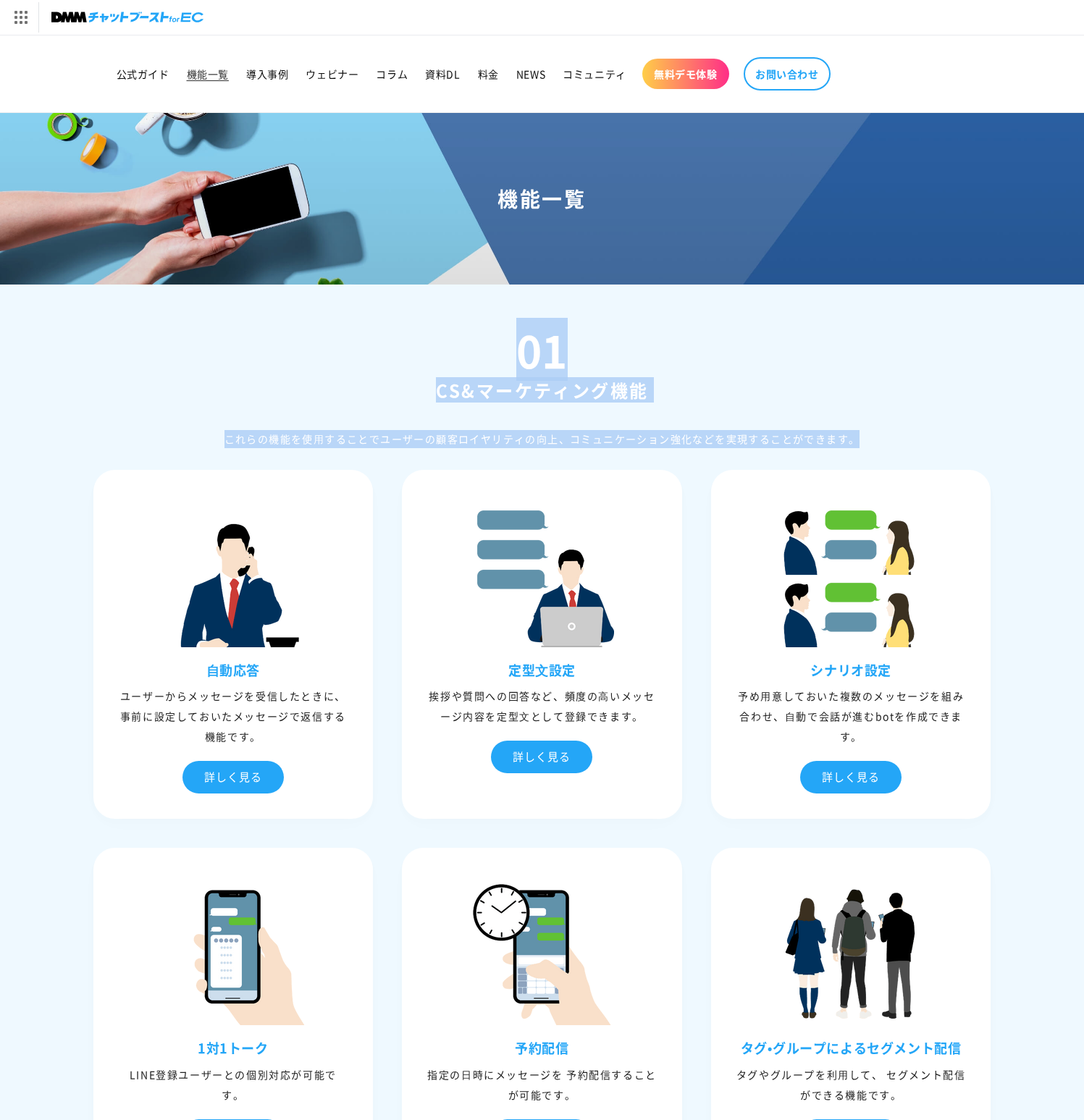
click at [687, 351] on div "01 CS&マーケティング機能 これらの機能を使⽤することでユーザーの顧客ロイヤリティの向上、コミュニケーション強化などを実現することができます。" at bounding box center [542, 388] width 898 height 120
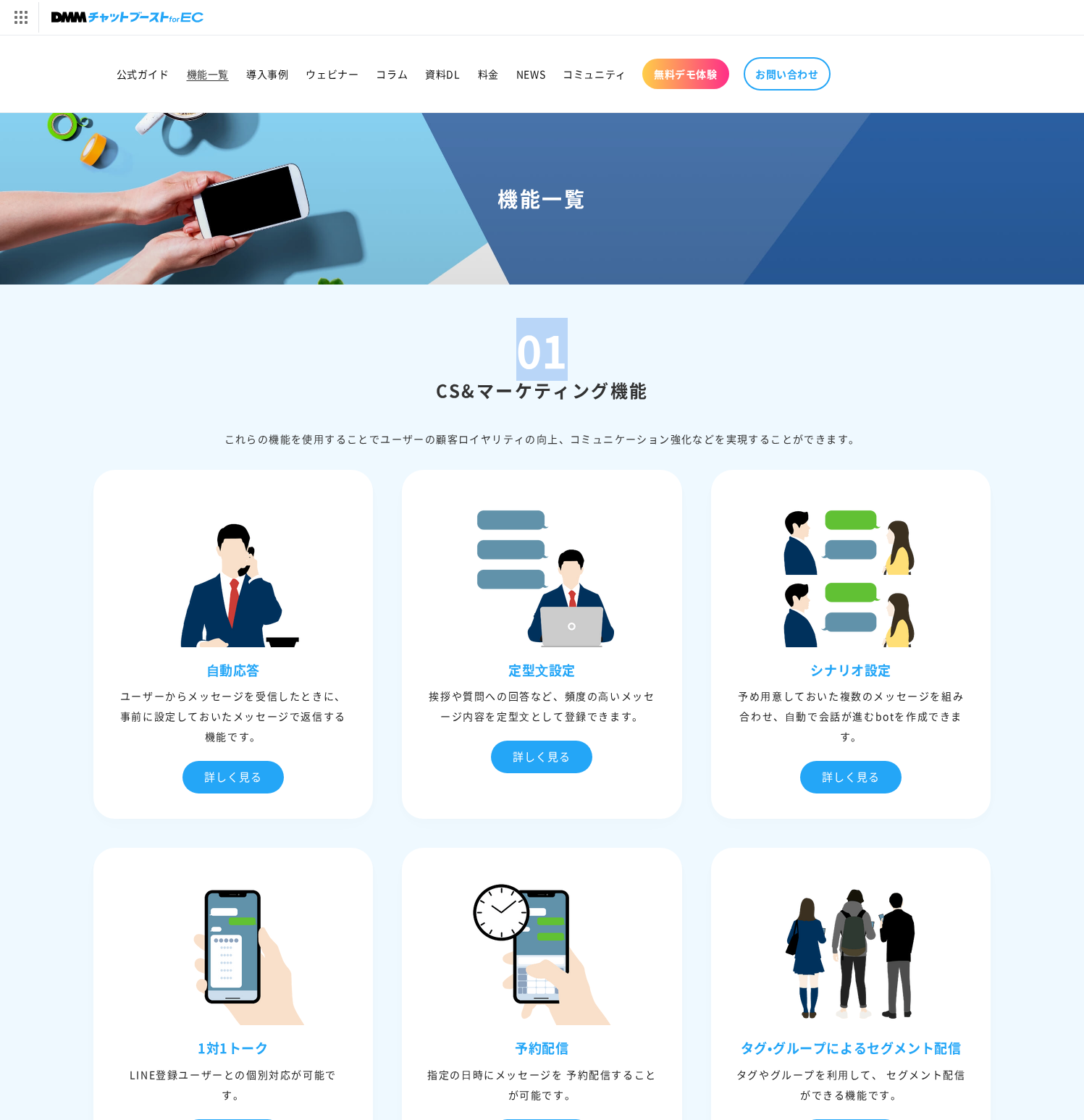
drag, startPoint x: 666, startPoint y: 321, endPoint x: 705, endPoint y: 382, distance: 72.4
click at [705, 383] on h2 "CS&マーケティング機能" at bounding box center [542, 390] width 898 height 22
drag, startPoint x: 684, startPoint y: 387, endPoint x: 666, endPoint y: 319, distance: 70.3
click at [670, 328] on div "01 CS&マーケティング機能 これらの機能を使⽤することでユーザーの顧客ロイヤリティの向上、コミュニケーション強化などを実現することができます。" at bounding box center [542, 388] width 898 height 120
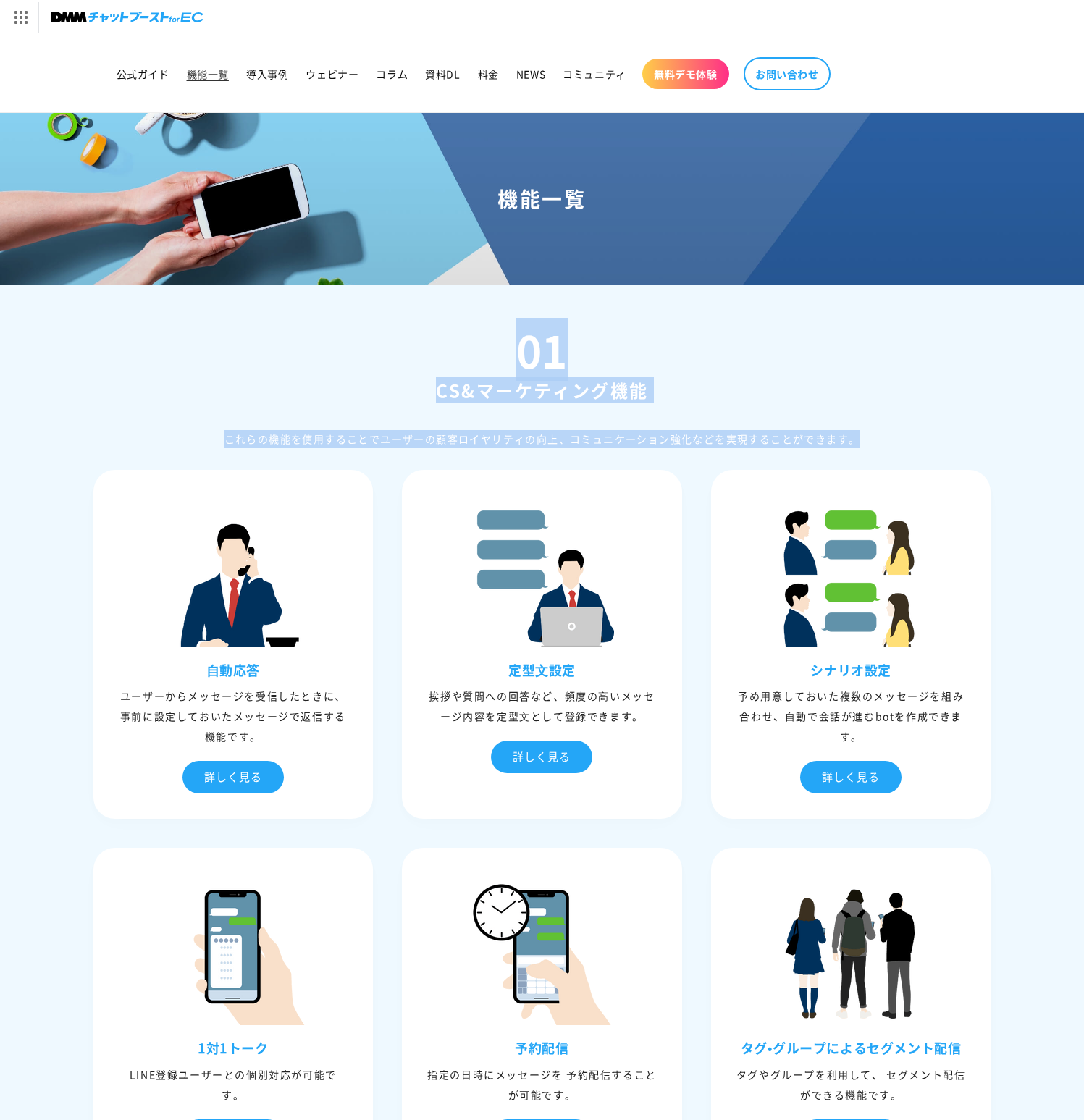
drag, startPoint x: 666, startPoint y: 319, endPoint x: 668, endPoint y: 447, distance: 128.0
click at [653, 396] on h2 "CS&マーケティング機能" at bounding box center [542, 390] width 898 height 22
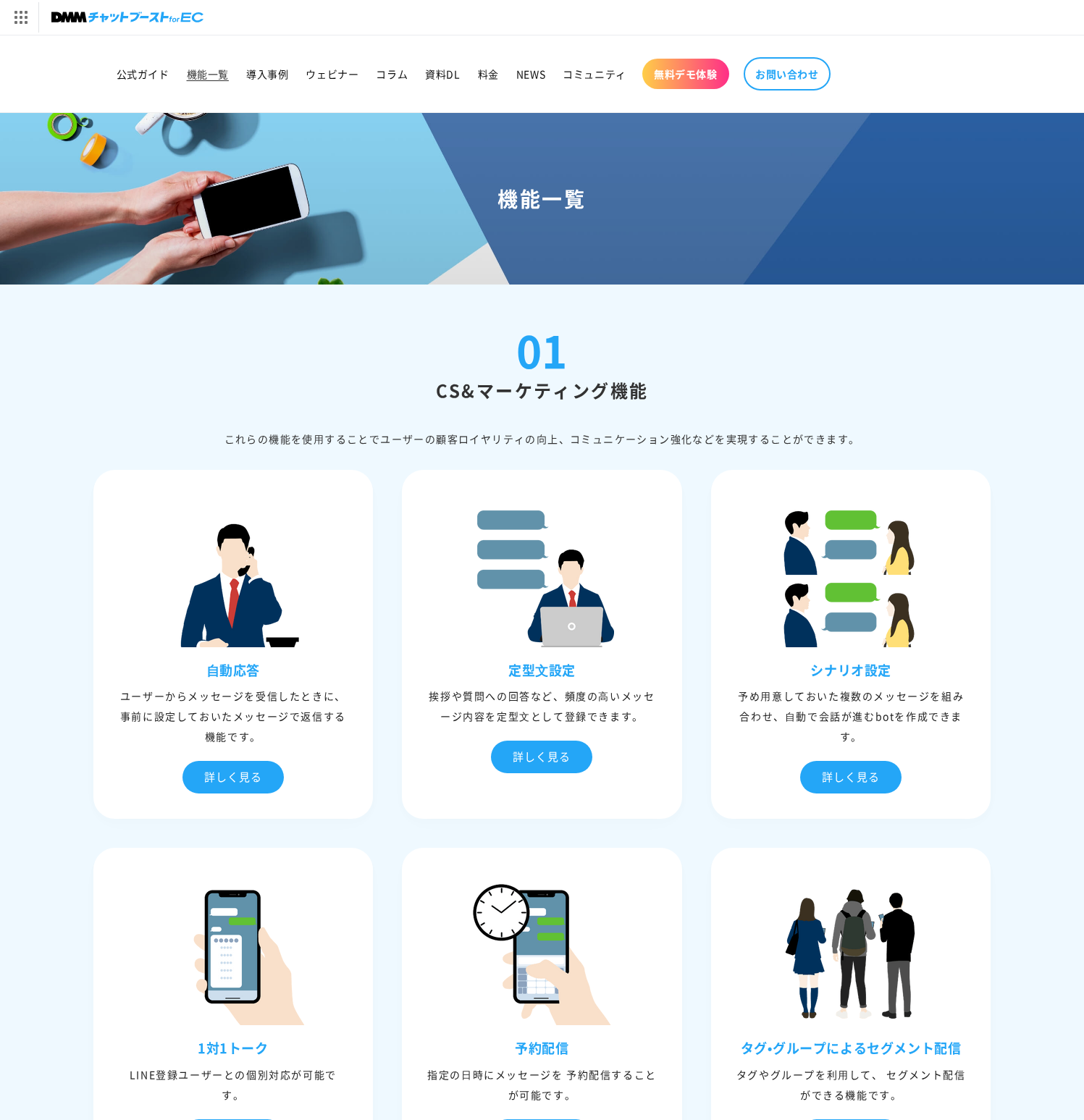
click at [653, 396] on h2 "CS&マーケティング機能" at bounding box center [542, 390] width 898 height 22
drag, startPoint x: 653, startPoint y: 396, endPoint x: 653, endPoint y: 294, distance: 102.0
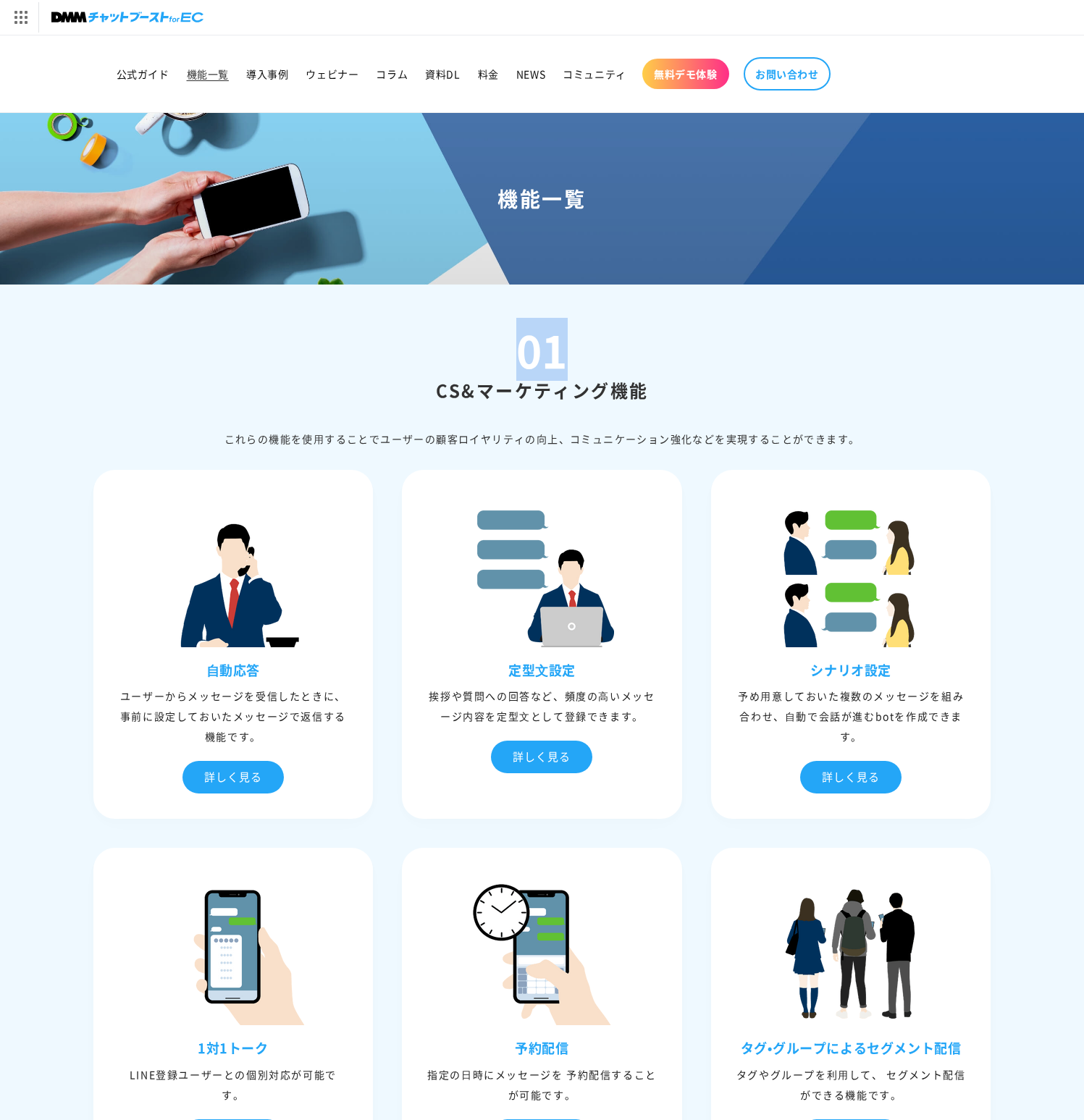
drag, startPoint x: 653, startPoint y: 294, endPoint x: 669, endPoint y: 386, distance: 93.4
click at [669, 386] on h2 "CS&マーケティング機能" at bounding box center [542, 390] width 898 height 22
drag, startPoint x: 669, startPoint y: 386, endPoint x: 669, endPoint y: 313, distance: 73.0
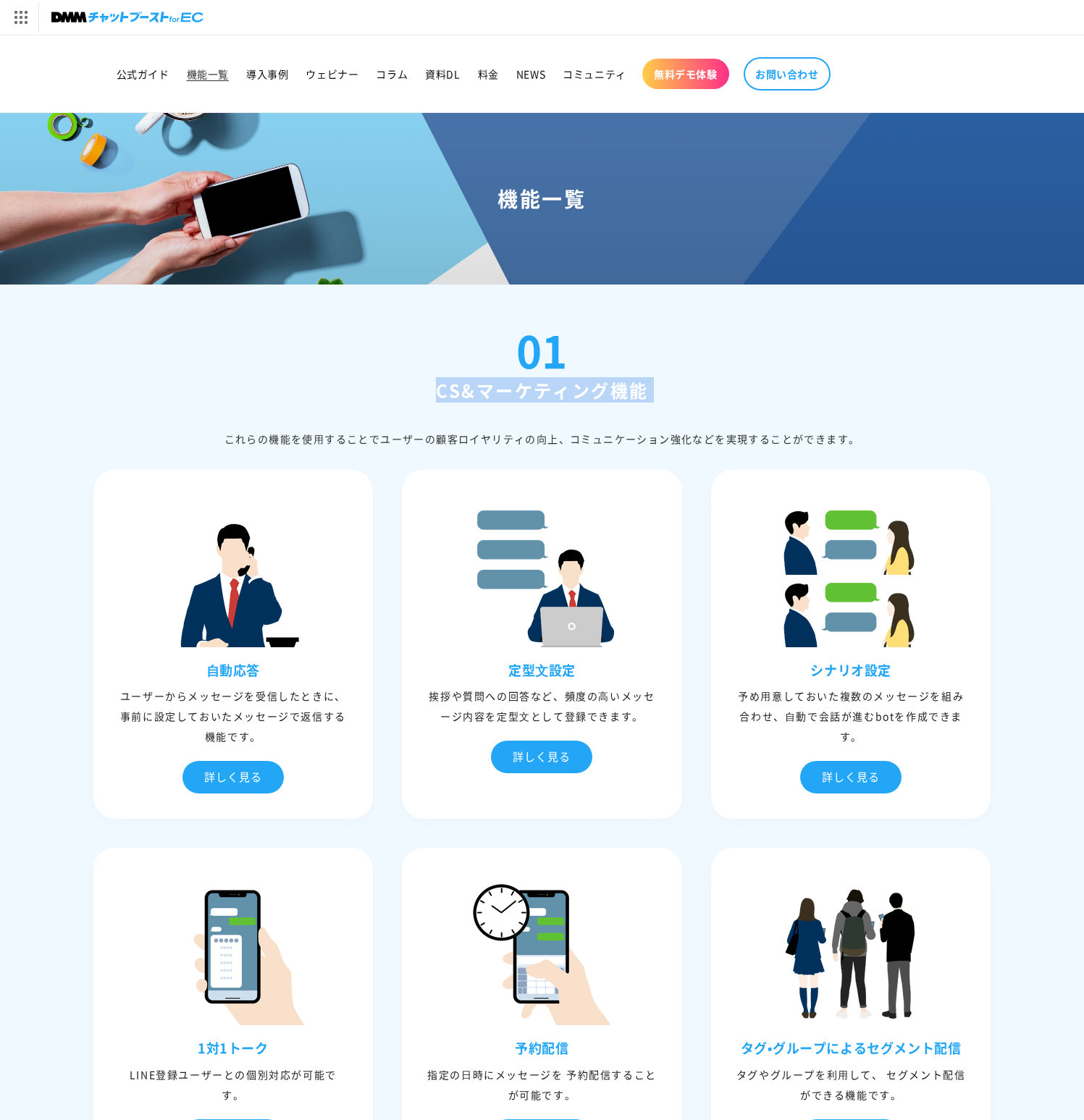
click at [669, 329] on div "01 CS&マーケティング機能 これらの機能を使⽤することでユーザーの顧客ロイヤリティの向上、コミュニケーション強化などを実現することができます。" at bounding box center [542, 388] width 898 height 120
drag, startPoint x: 669, startPoint y: 313, endPoint x: 669, endPoint y: 389, distance: 76.0
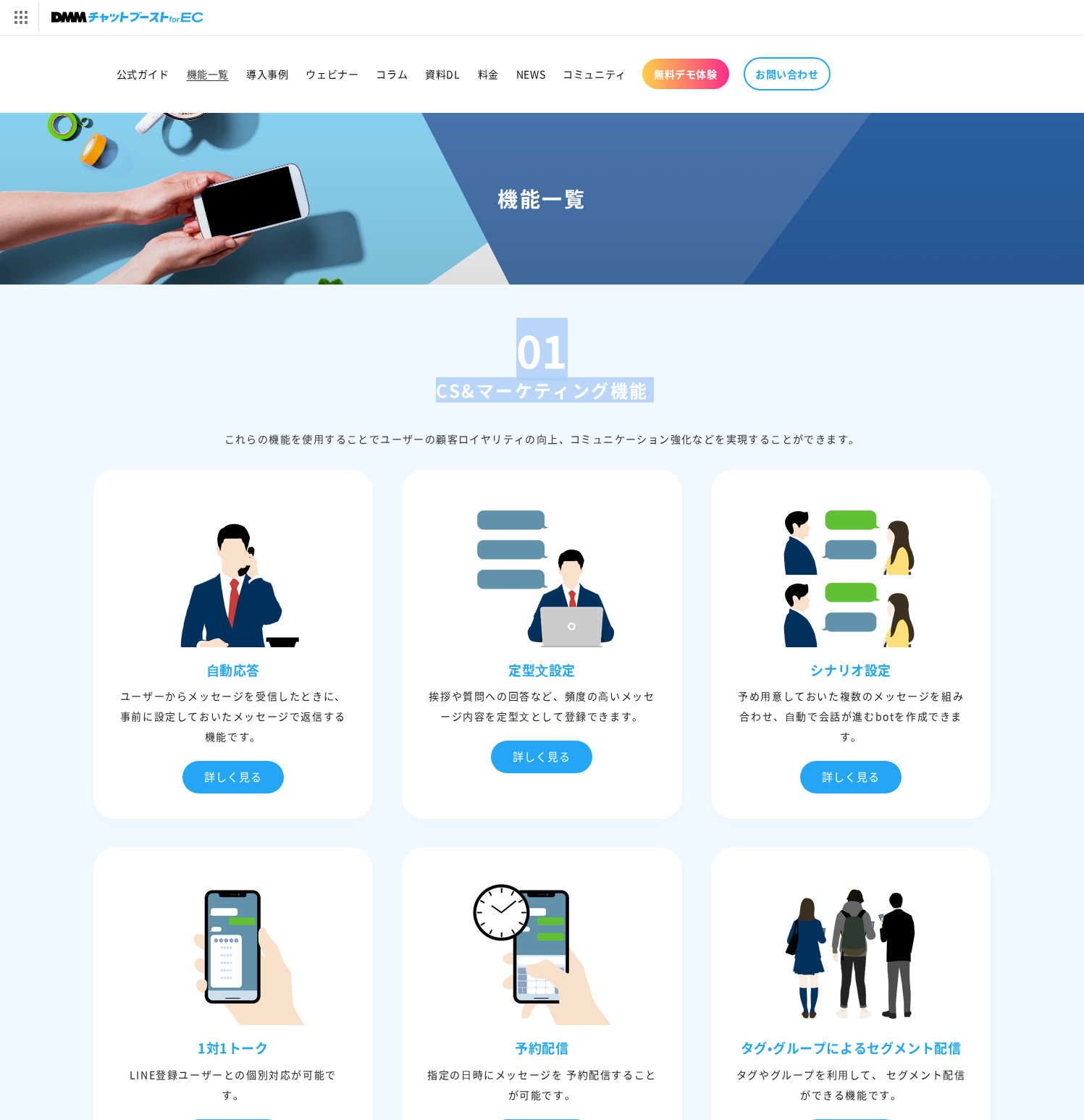
click at [669, 389] on h2 "CS&マーケティング機能" at bounding box center [542, 390] width 898 height 22
drag, startPoint x: 669, startPoint y: 389, endPoint x: 660, endPoint y: 312, distance: 77.5
click at [663, 329] on div "01 CS&マーケティング機能 これらの機能を使⽤することでユーザーの顧客ロイヤリティの向上、コミュニケーション強化などを実現することができます。" at bounding box center [542, 388] width 898 height 120
